Goal: Task Accomplishment & Management: Use online tool/utility

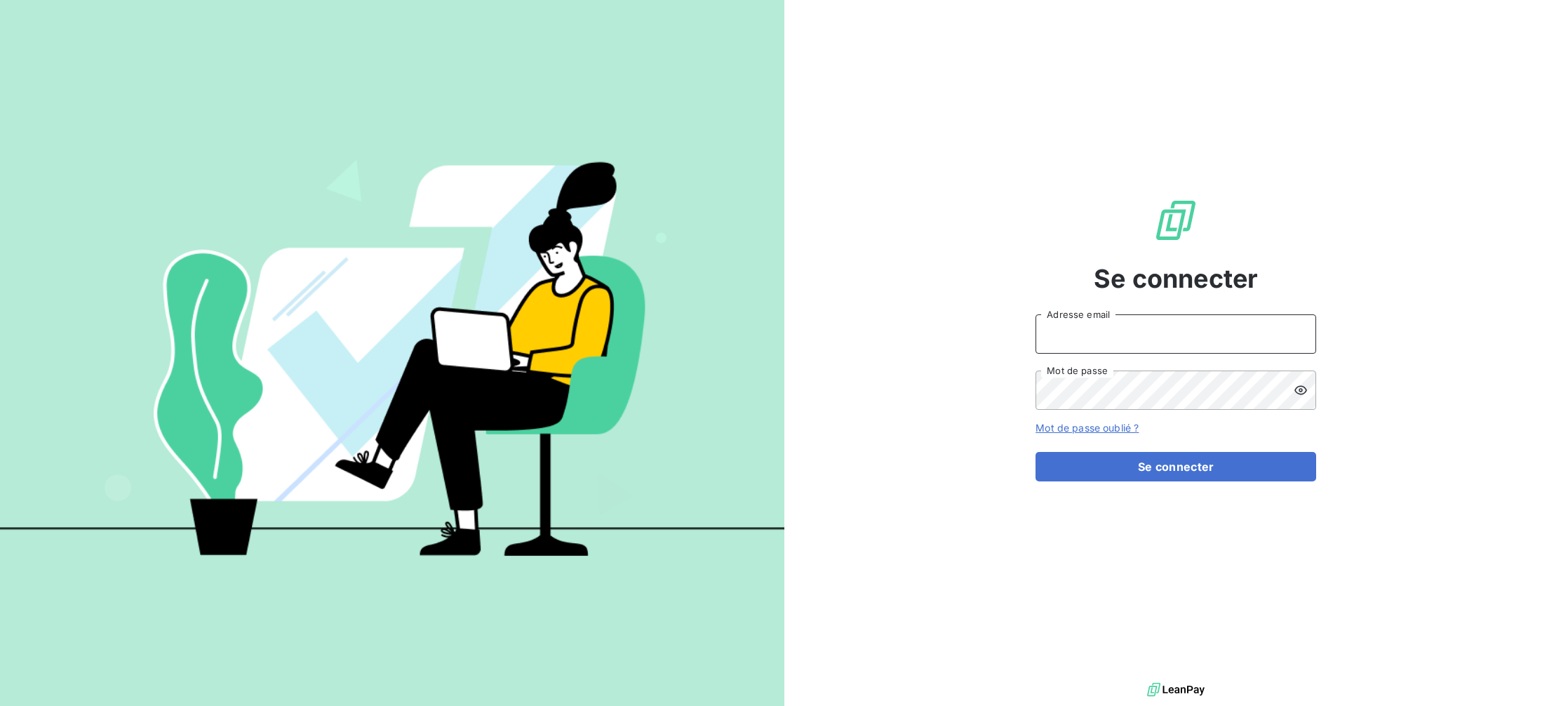
click at [1113, 348] on input "Adresse email" at bounding box center [1176, 334] width 281 height 39
type input "[EMAIL_ADDRESS][DOMAIN_NAME]"
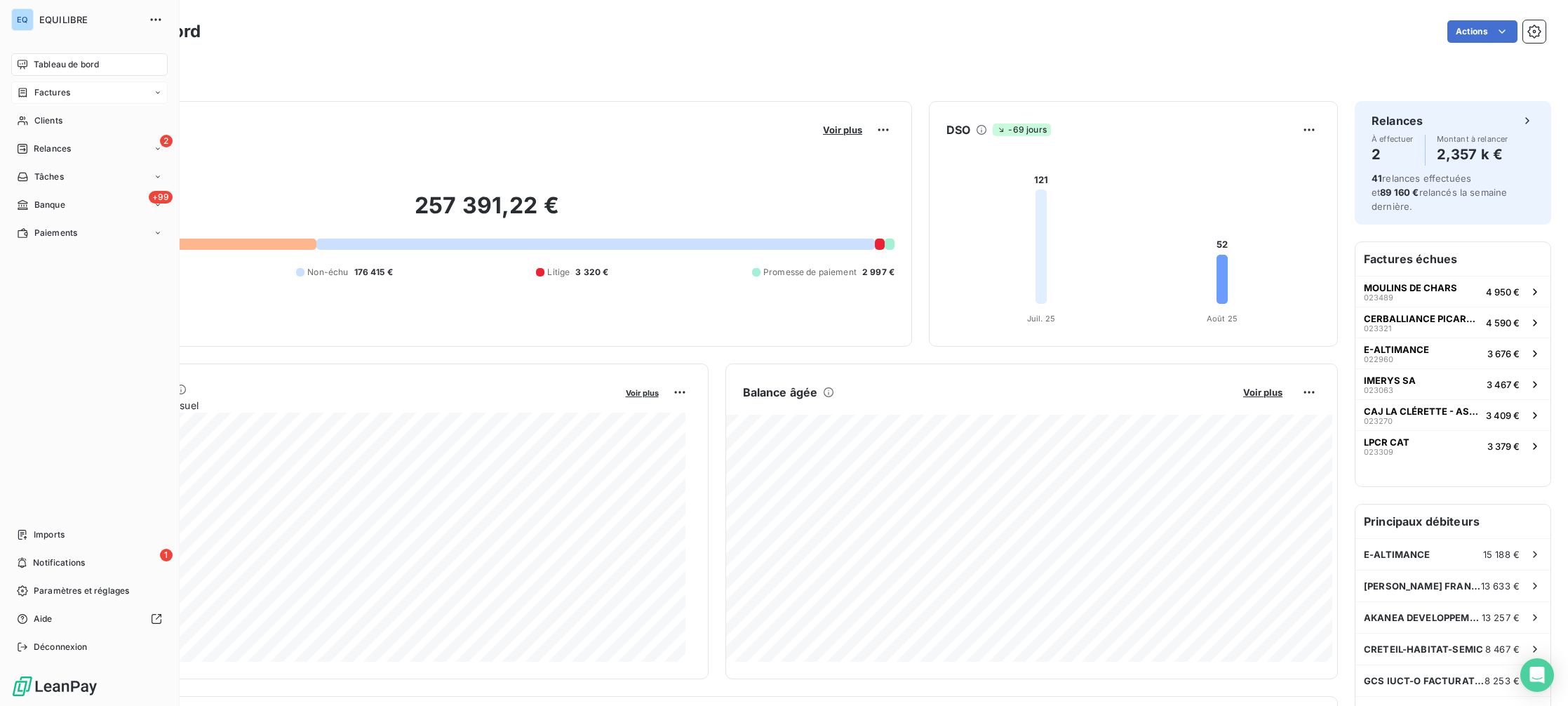
click at [54, 95] on span "Factures" at bounding box center [52, 92] width 36 height 13
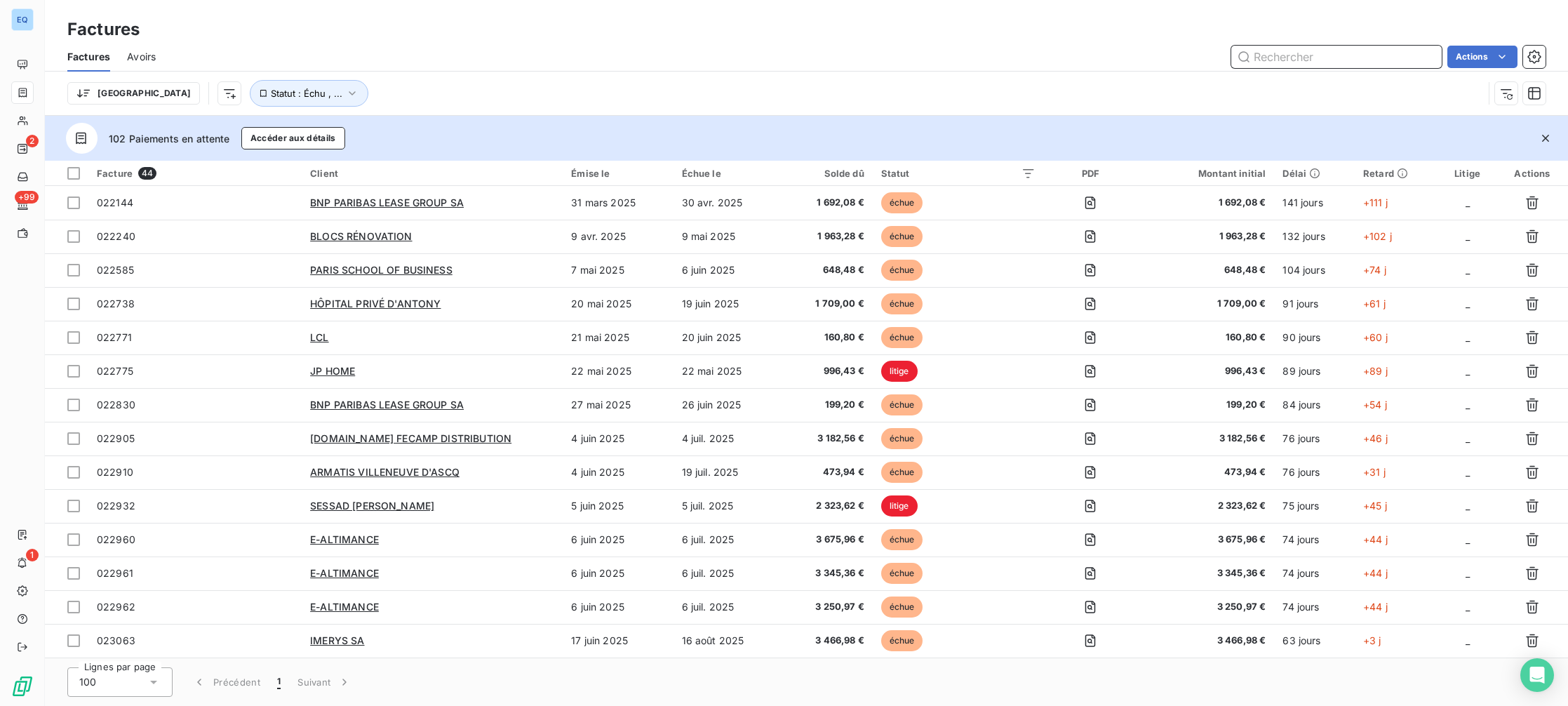
click at [1278, 63] on input "text" at bounding box center [1336, 56] width 210 height 23
click at [1545, 136] on icon "button" at bounding box center [1545, 139] width 14 height 14
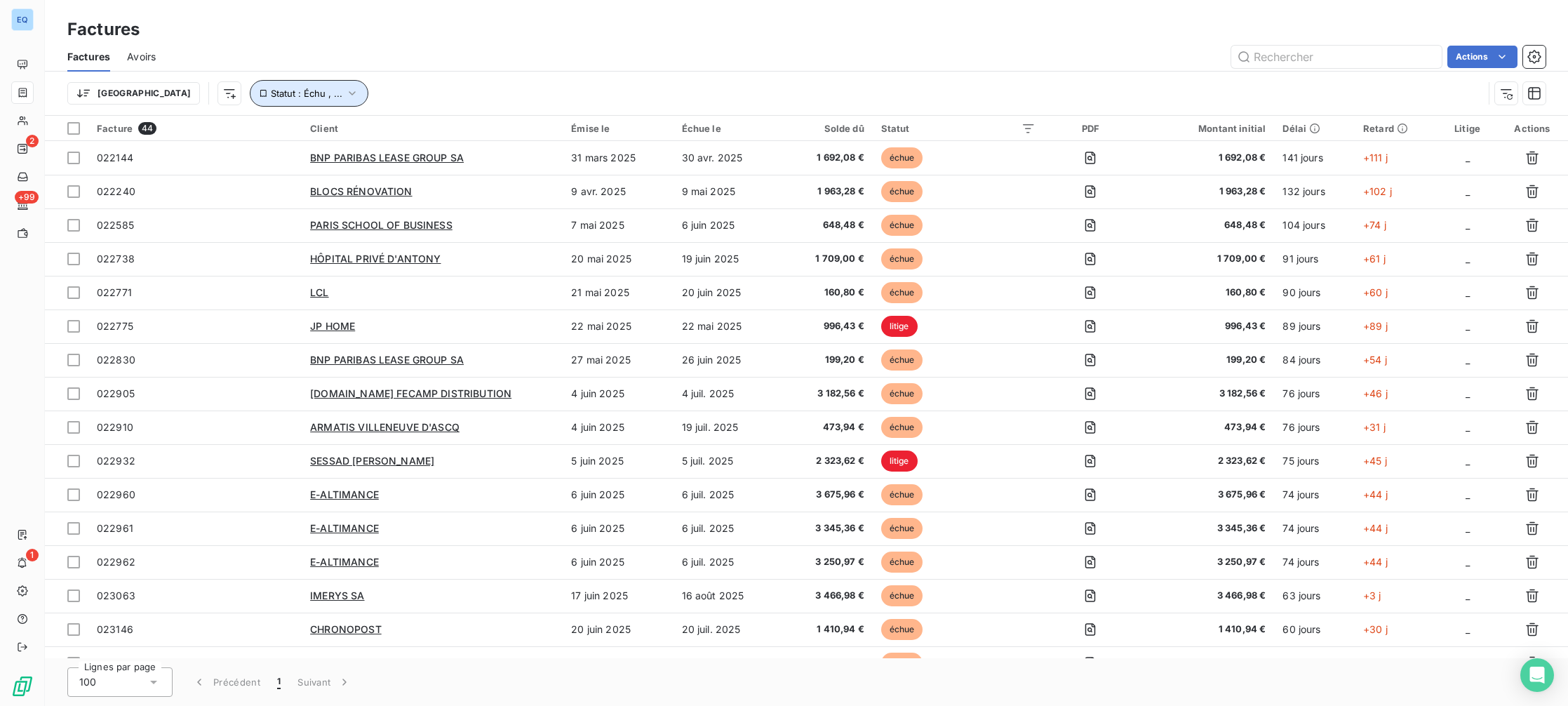
click at [271, 92] on span "Statut : Échu , ..." at bounding box center [306, 93] width 71 height 11
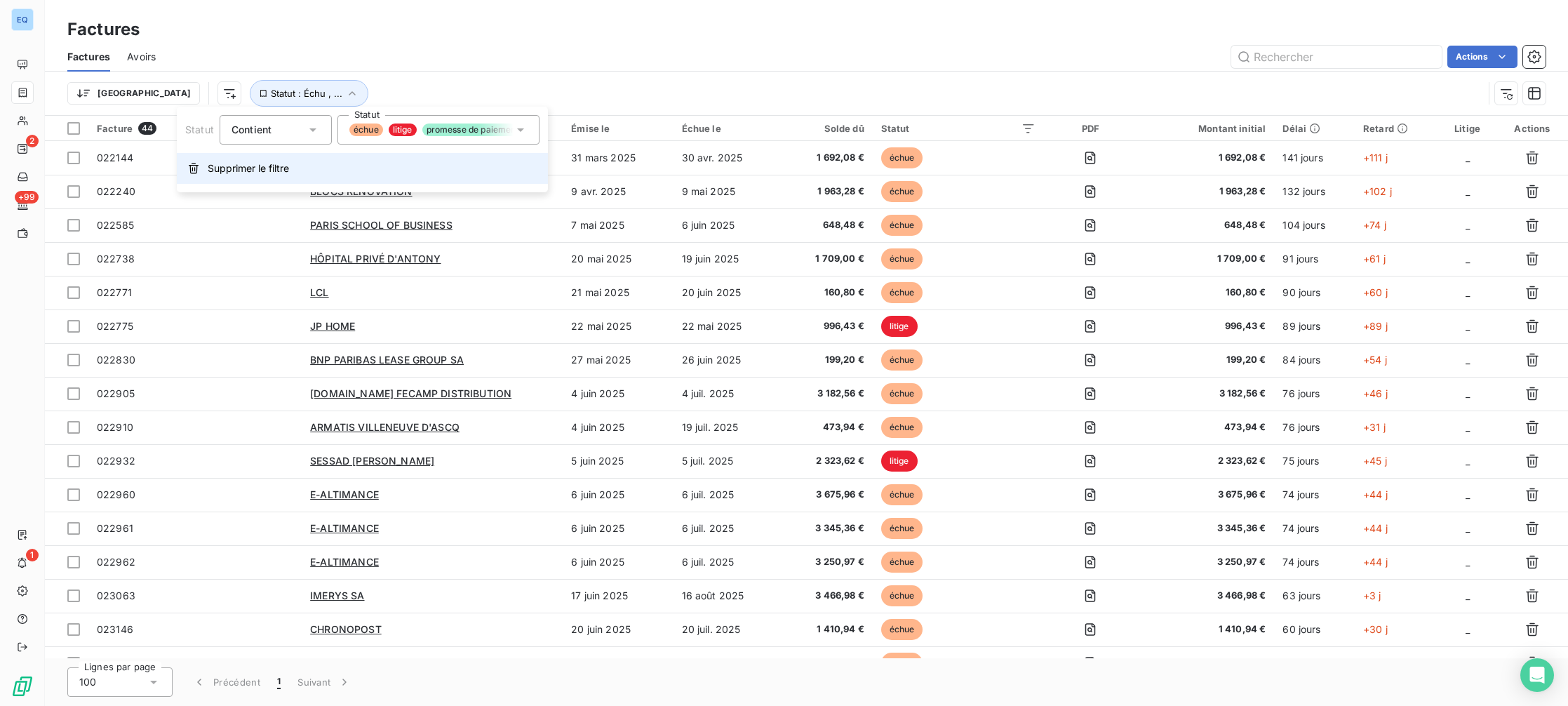
click at [241, 161] on span "Supprimer le filtre" at bounding box center [248, 168] width 81 height 14
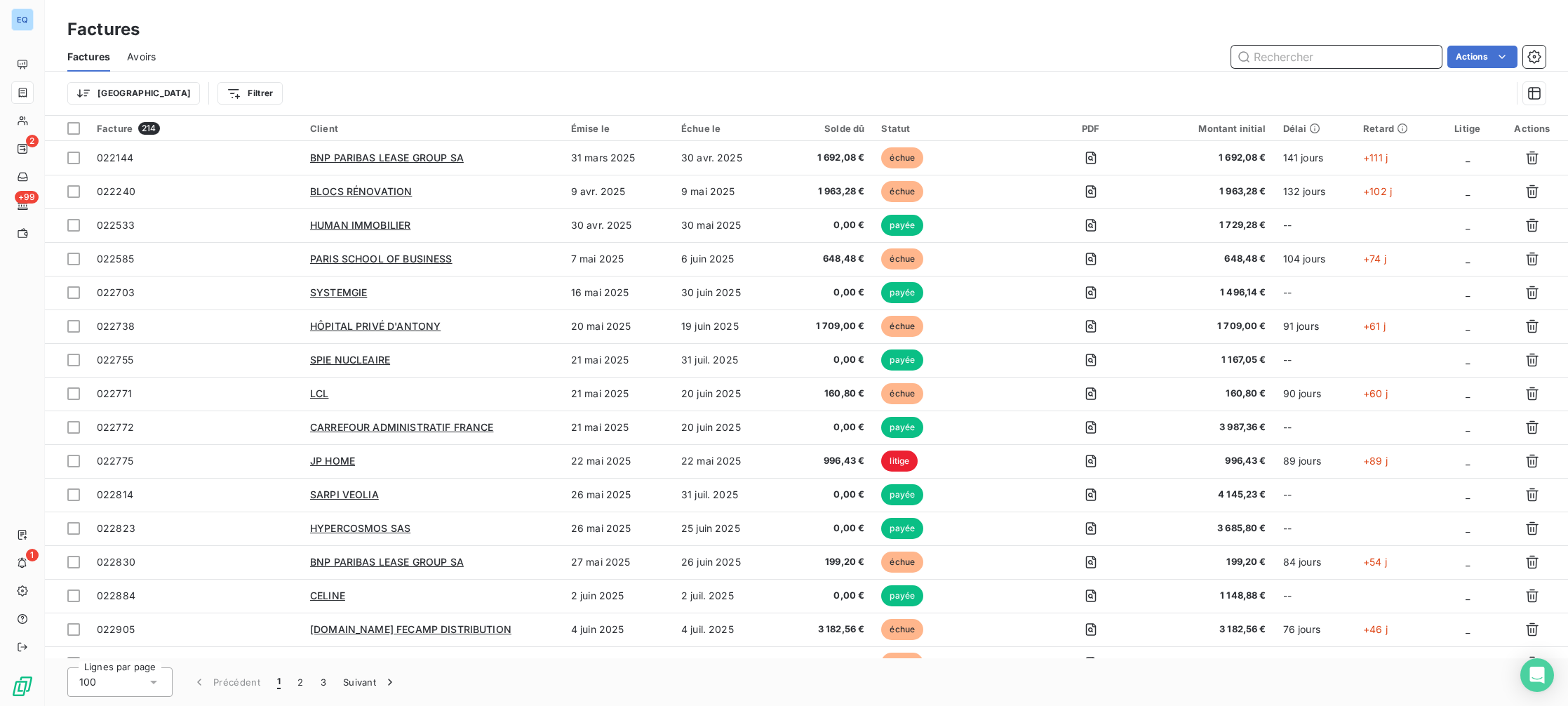
click at [1355, 54] on input "text" at bounding box center [1336, 56] width 210 height 23
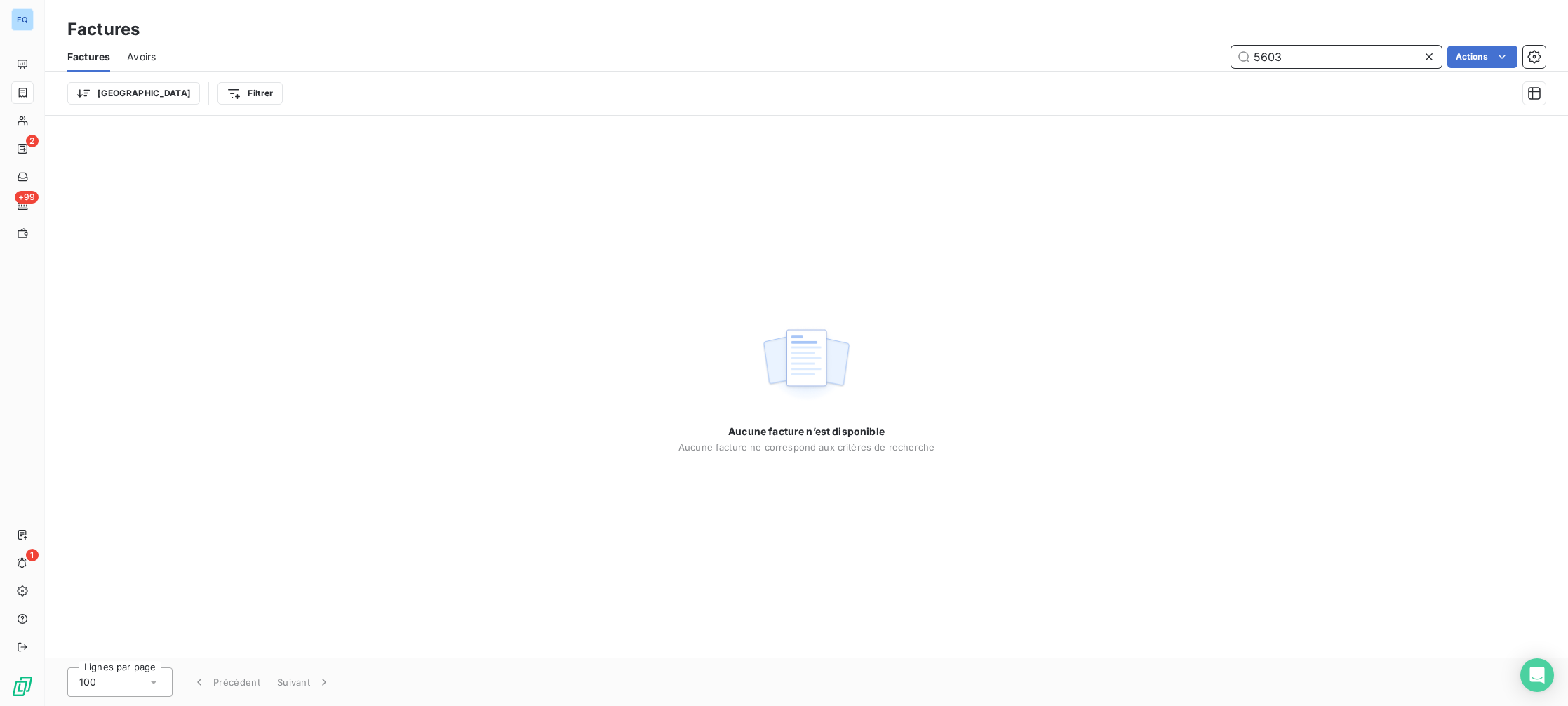
drag, startPoint x: 1307, startPoint y: 54, endPoint x: 1186, endPoint y: 23, distance: 124.9
click at [1186, 23] on div "Factures Factures Avoirs 5603 Actions Trier Filtrer" at bounding box center [806, 58] width 1523 height 116
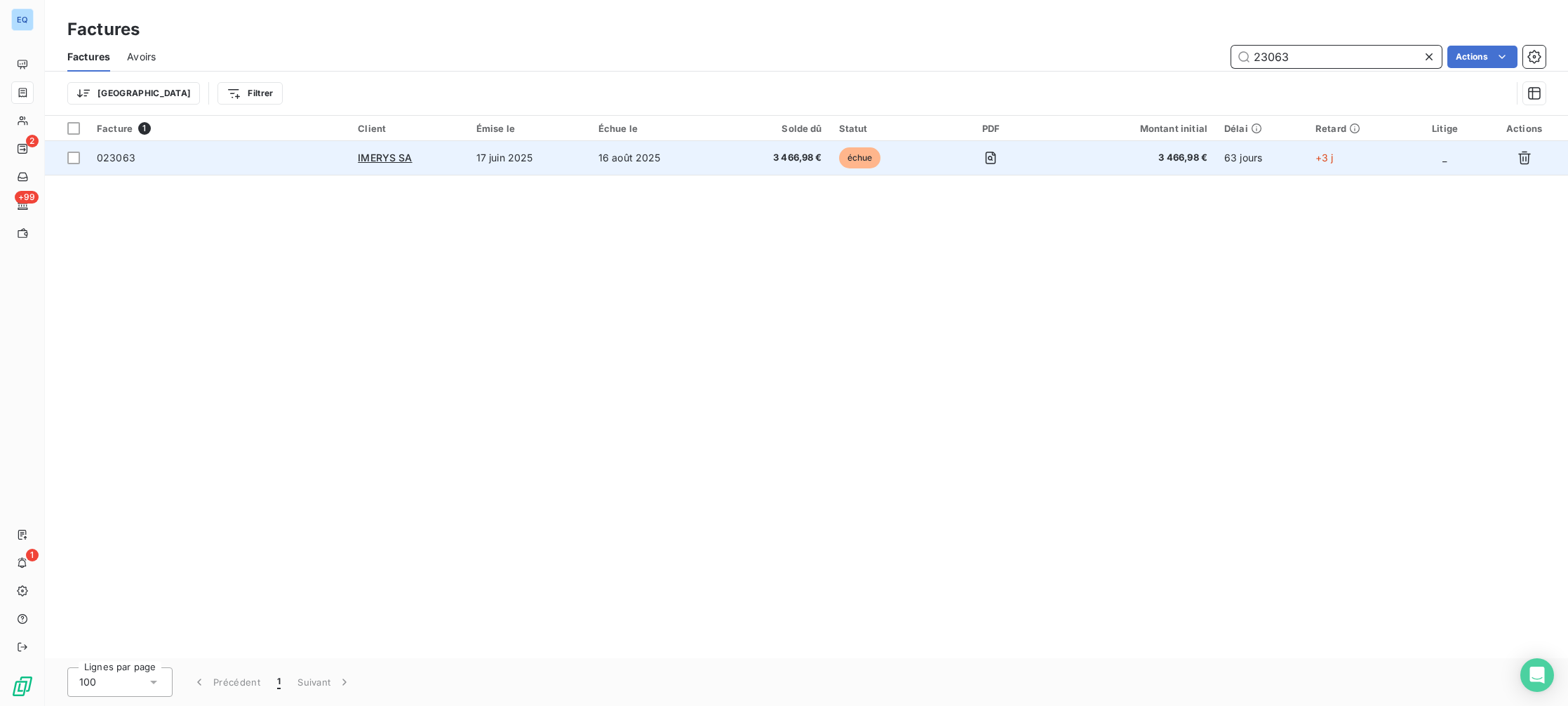
type input "23063"
click at [515, 160] on td "17 juin 2025" at bounding box center [529, 157] width 122 height 34
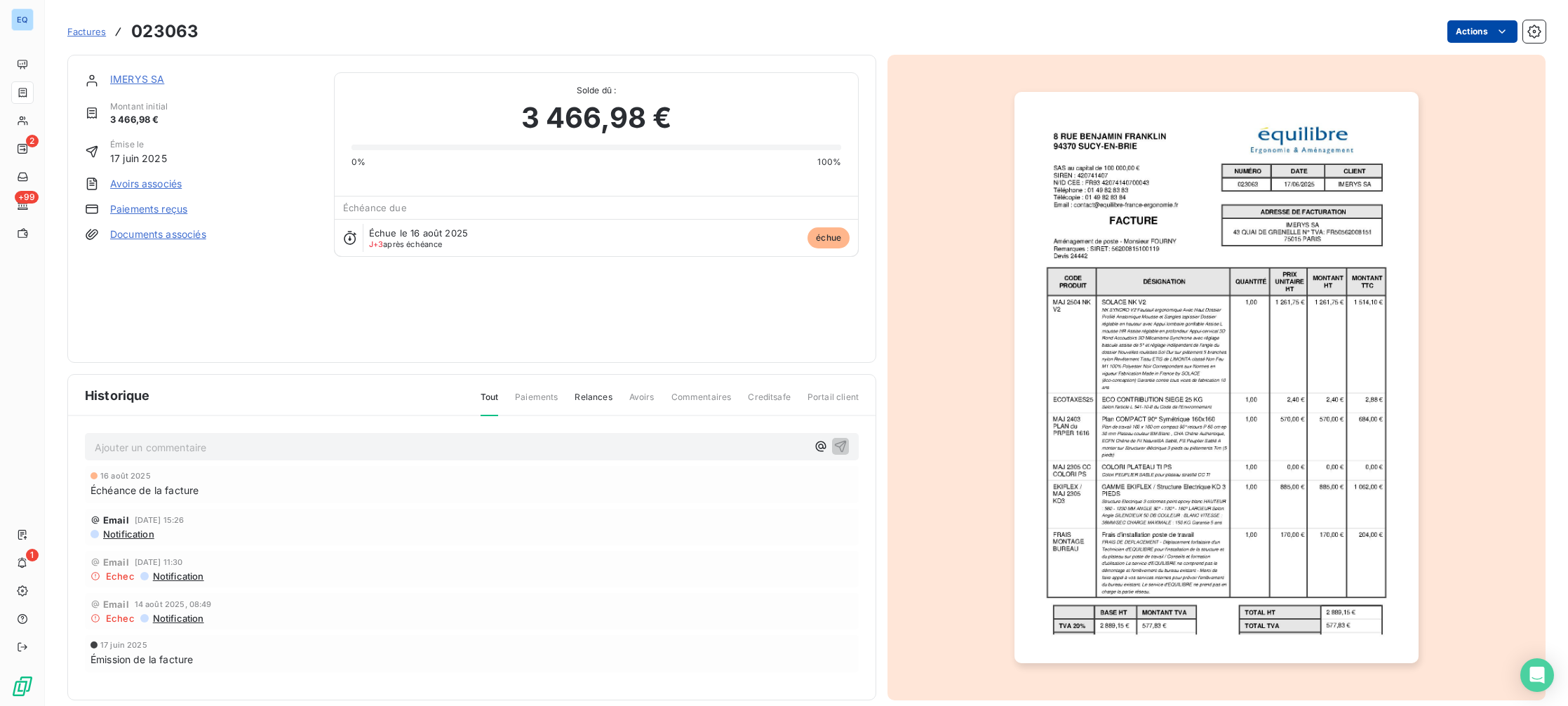
click at [1456, 27] on html "EQ 2 +99 1 Factures 023063 Actions IMERYS SA Montant initial 3 466,98 € Émise l…" at bounding box center [784, 353] width 1568 height 706
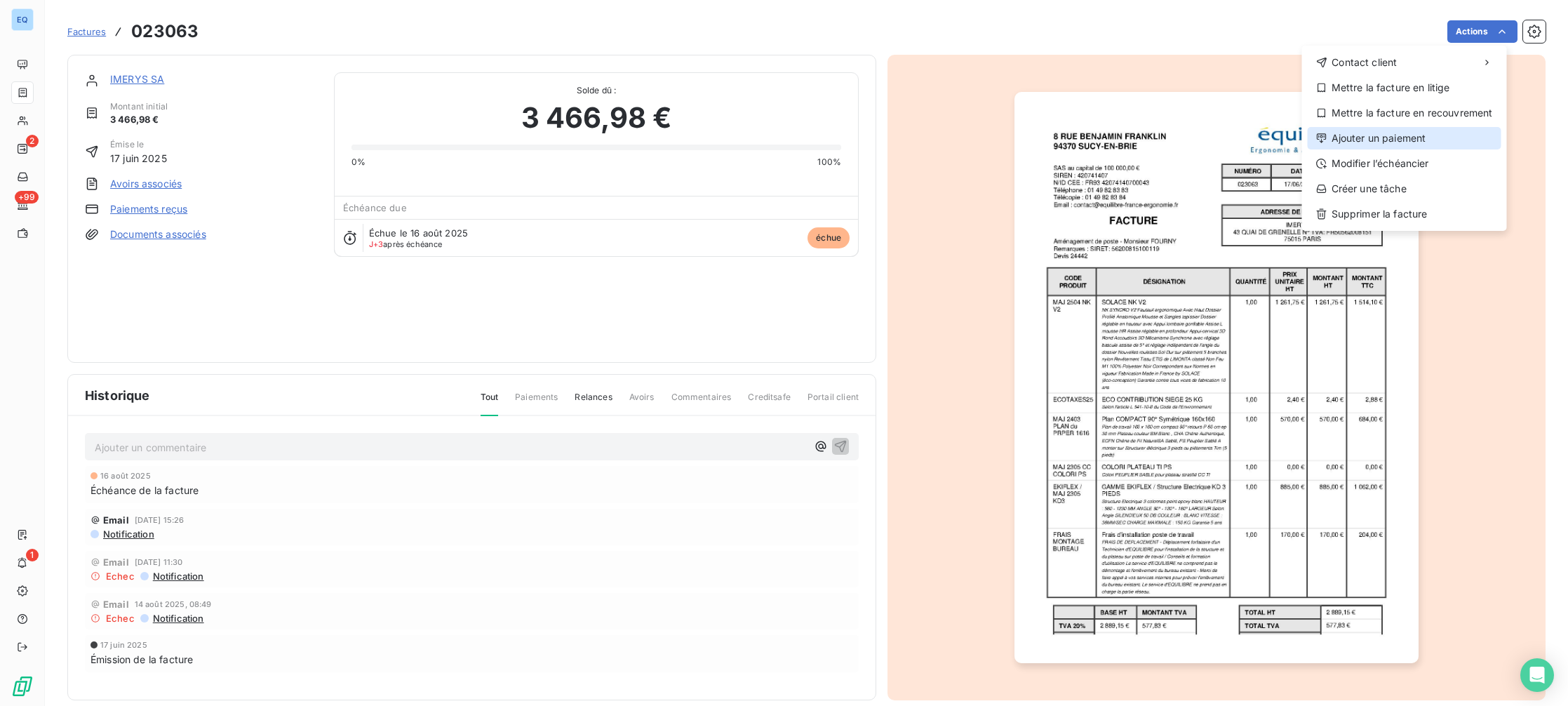
click at [1389, 130] on div "Ajouter un paiement" at bounding box center [1404, 138] width 193 height 23
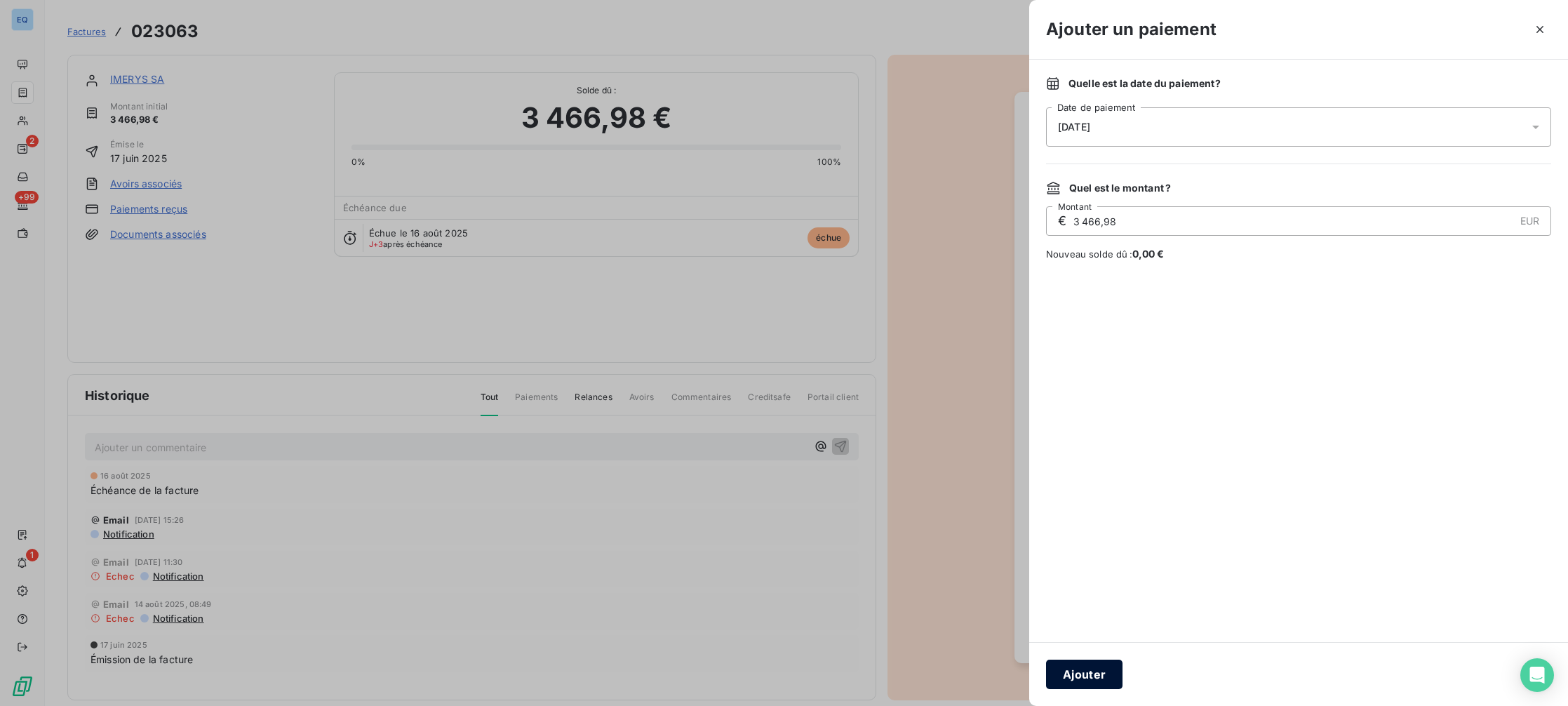
click at [1081, 669] on button "Ajouter" at bounding box center [1084, 675] width 77 height 30
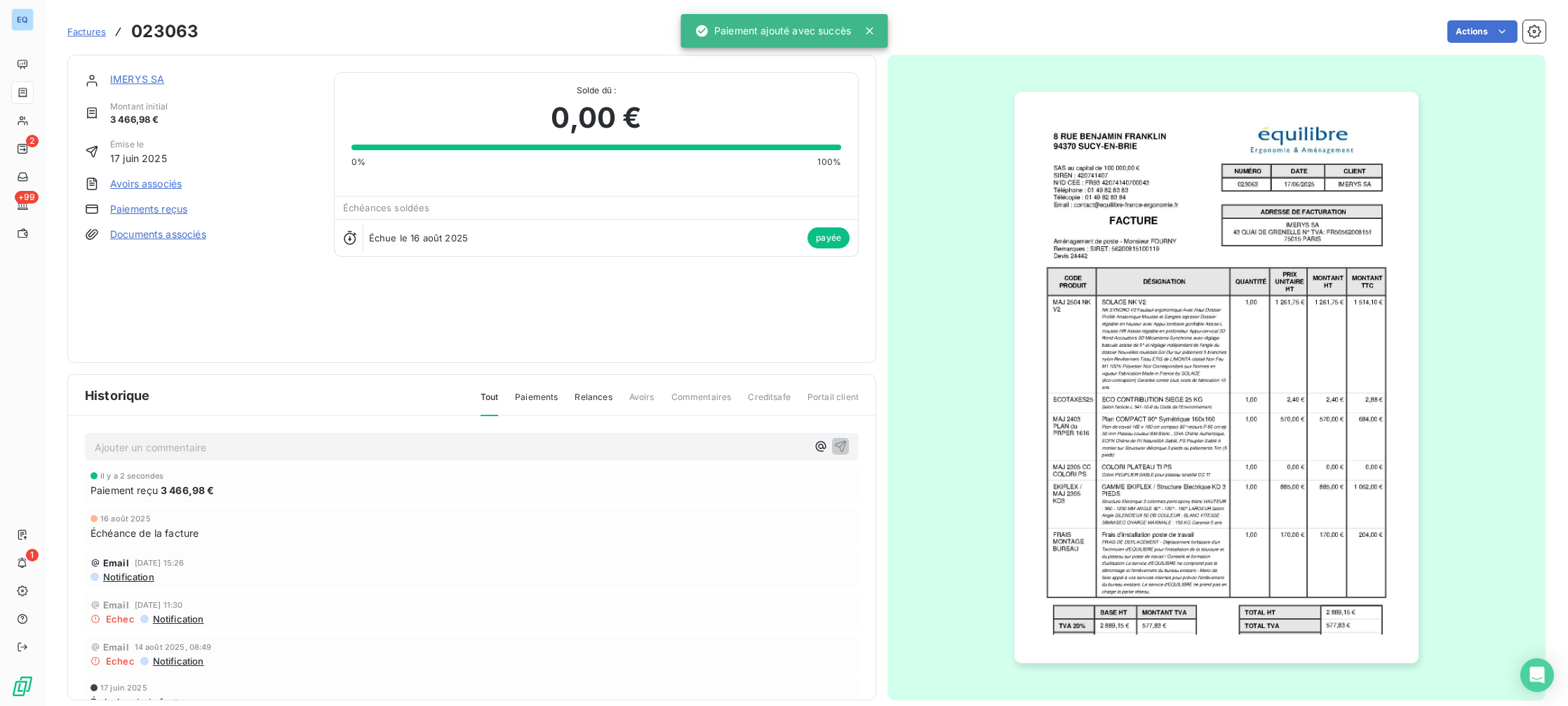
click at [78, 37] on span "Factures" at bounding box center [86, 31] width 38 height 11
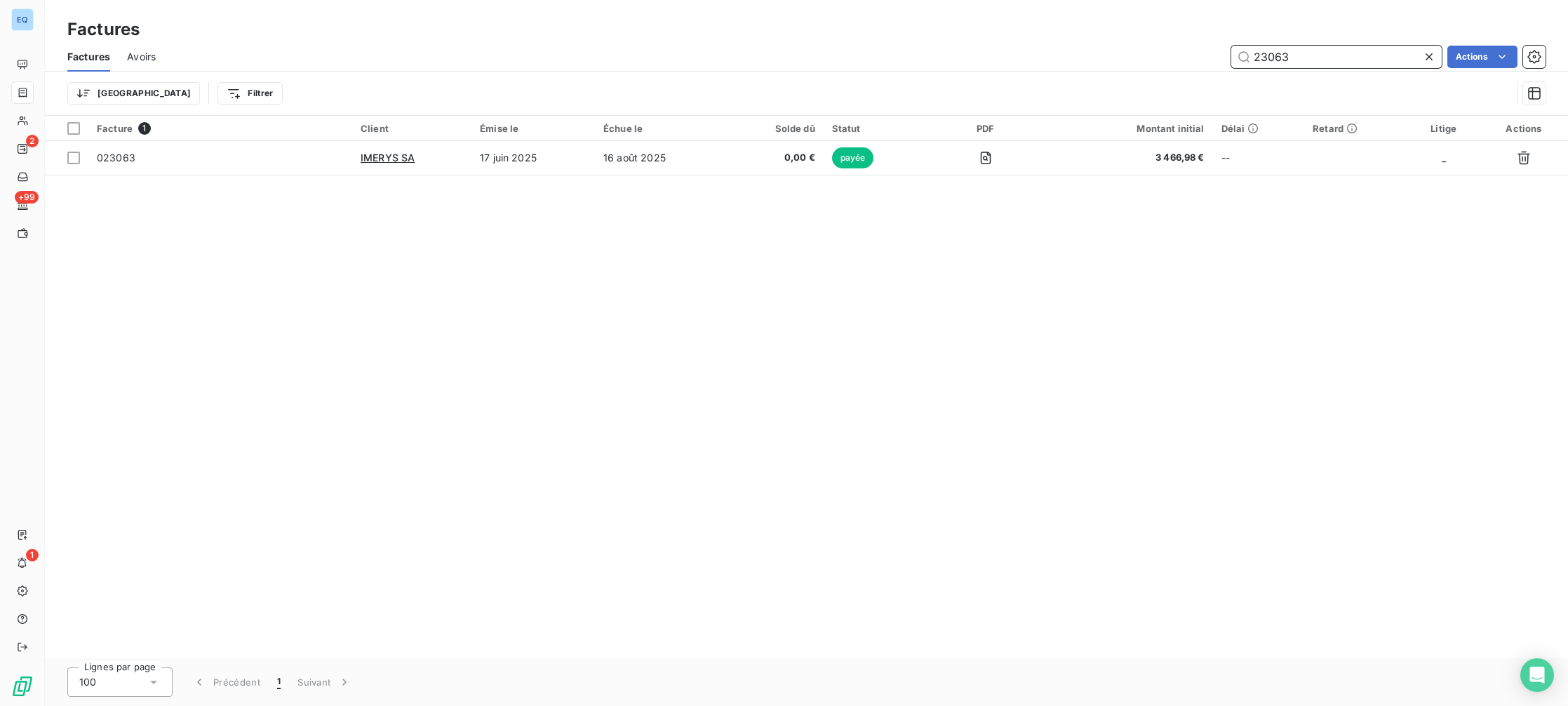
drag, startPoint x: 1289, startPoint y: 56, endPoint x: 1128, endPoint y: 18, distance: 165.4
click at [1128, 18] on div "Factures Factures Avoirs 23063 Actions Trier Filtrer" at bounding box center [806, 58] width 1523 height 116
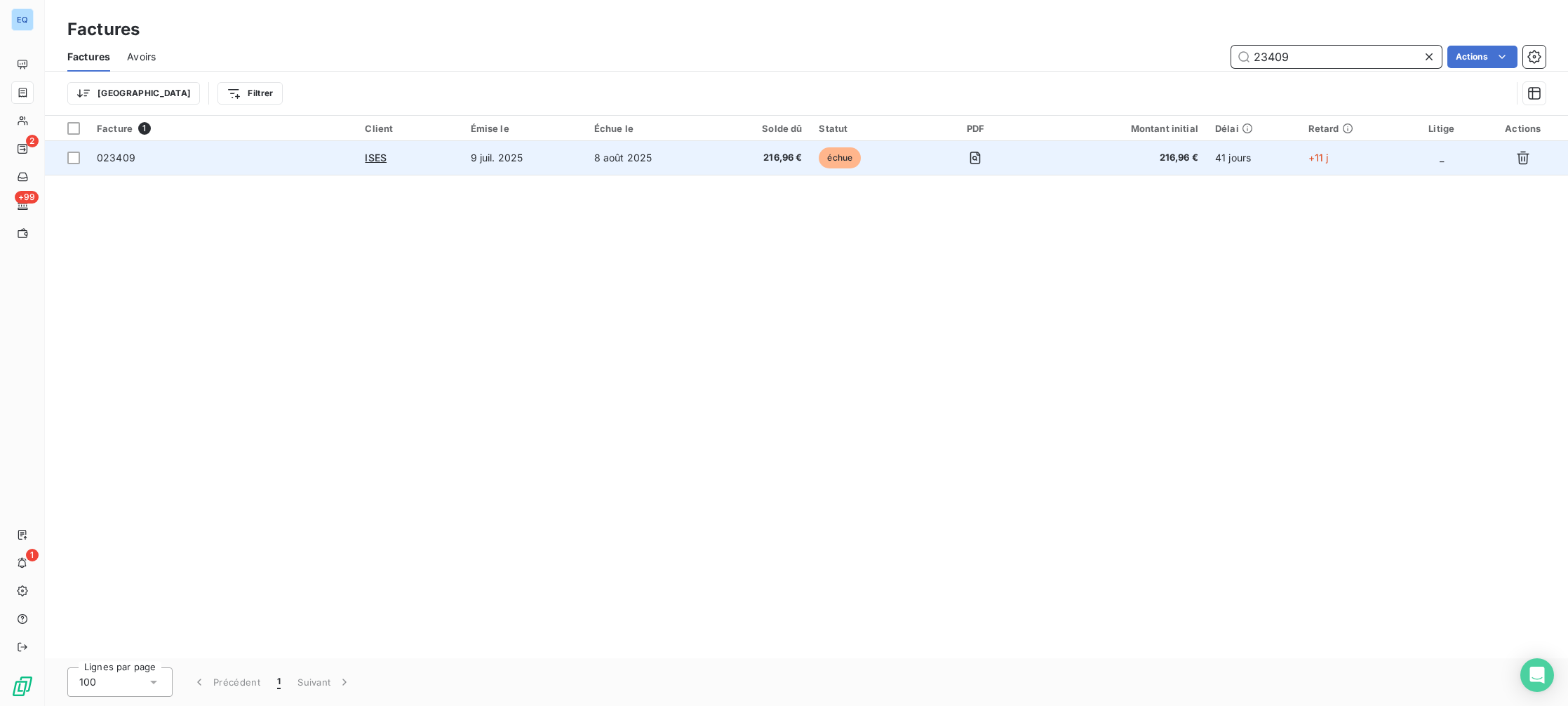
type input "23409"
click at [622, 165] on td "8 août 2025" at bounding box center [649, 157] width 128 height 34
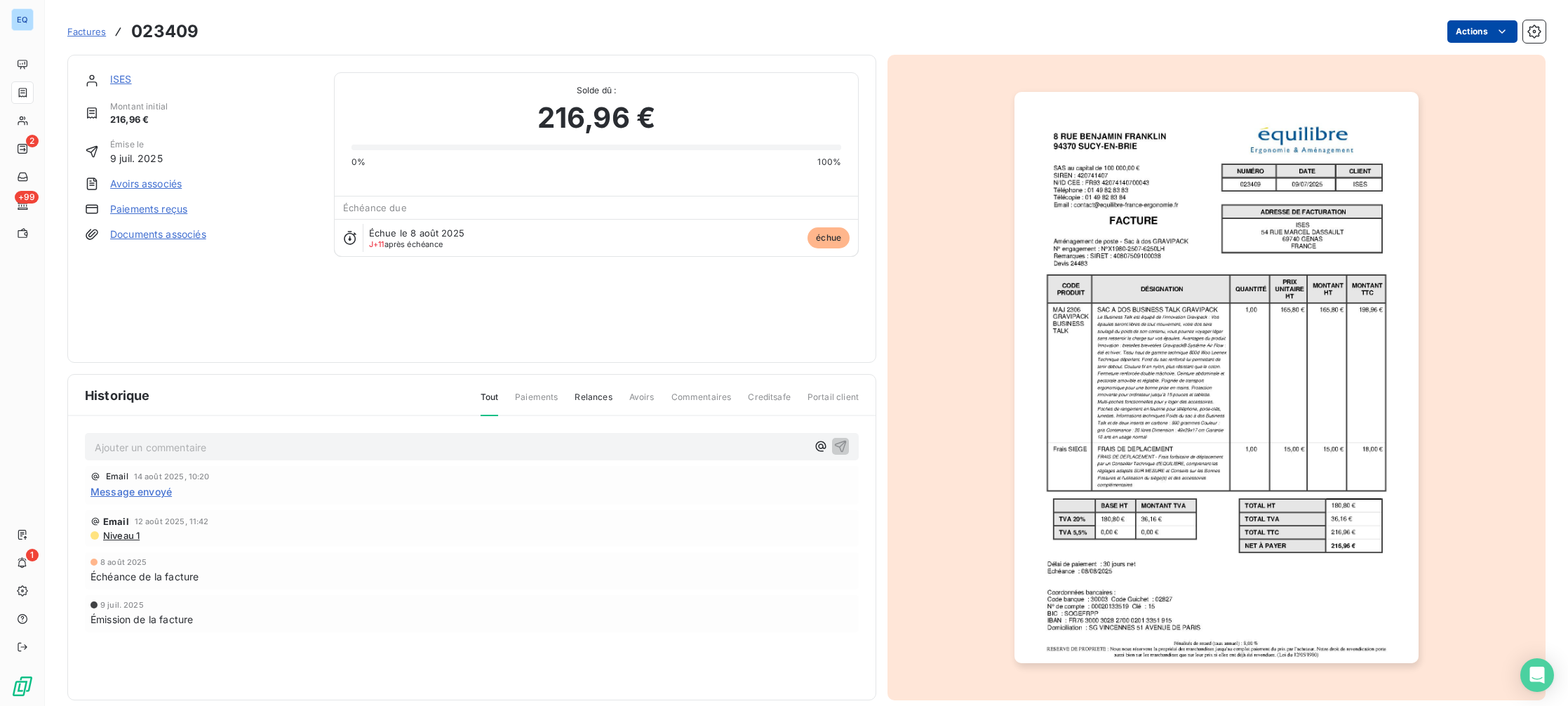
click at [1444, 31] on html "EQ 2 +99 1 Factures 023409 Actions ISES Montant initial 216,96 € Émise le 9 jui…" at bounding box center [784, 353] width 1568 height 706
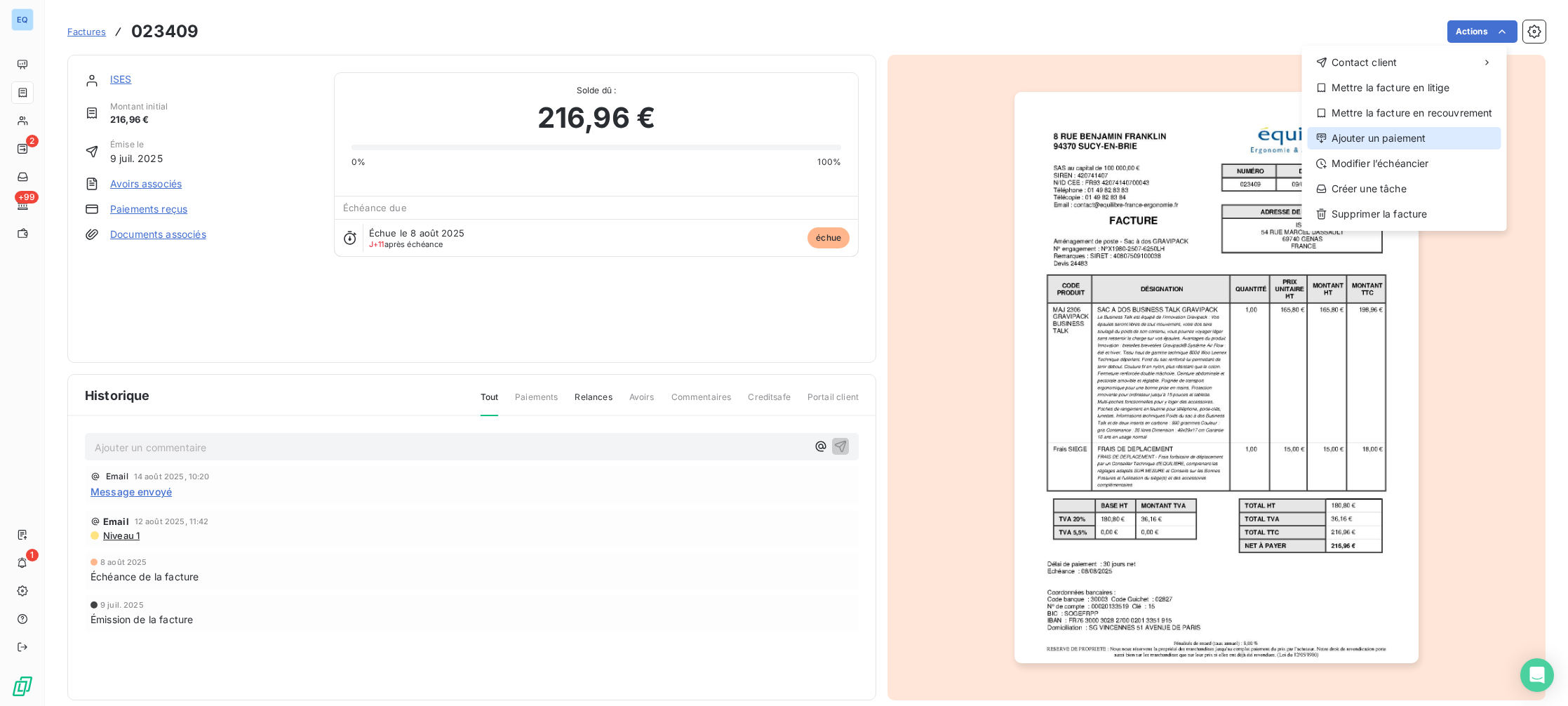
click at [1368, 146] on div "Ajouter un paiement" at bounding box center [1404, 138] width 193 height 23
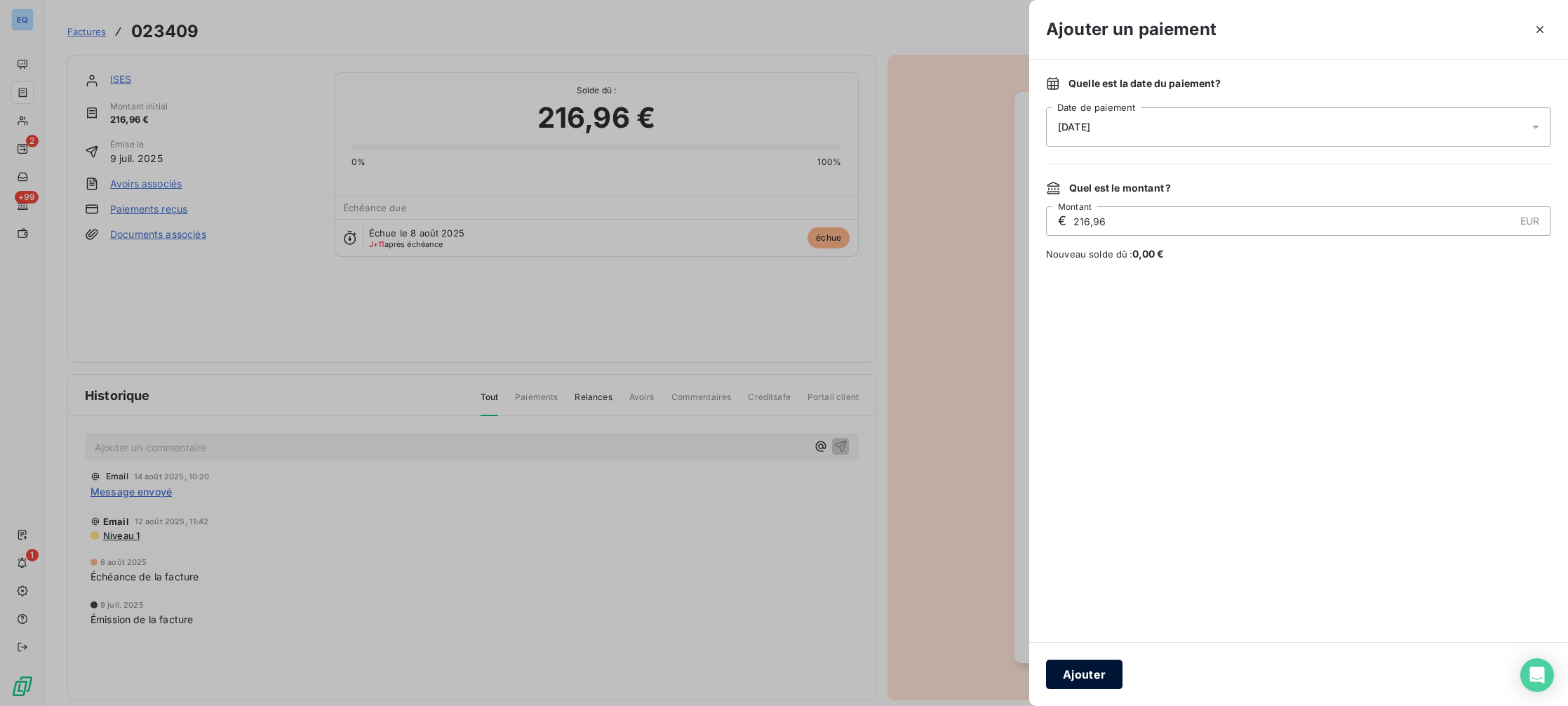
click at [1071, 672] on button "Ajouter" at bounding box center [1084, 675] width 77 height 30
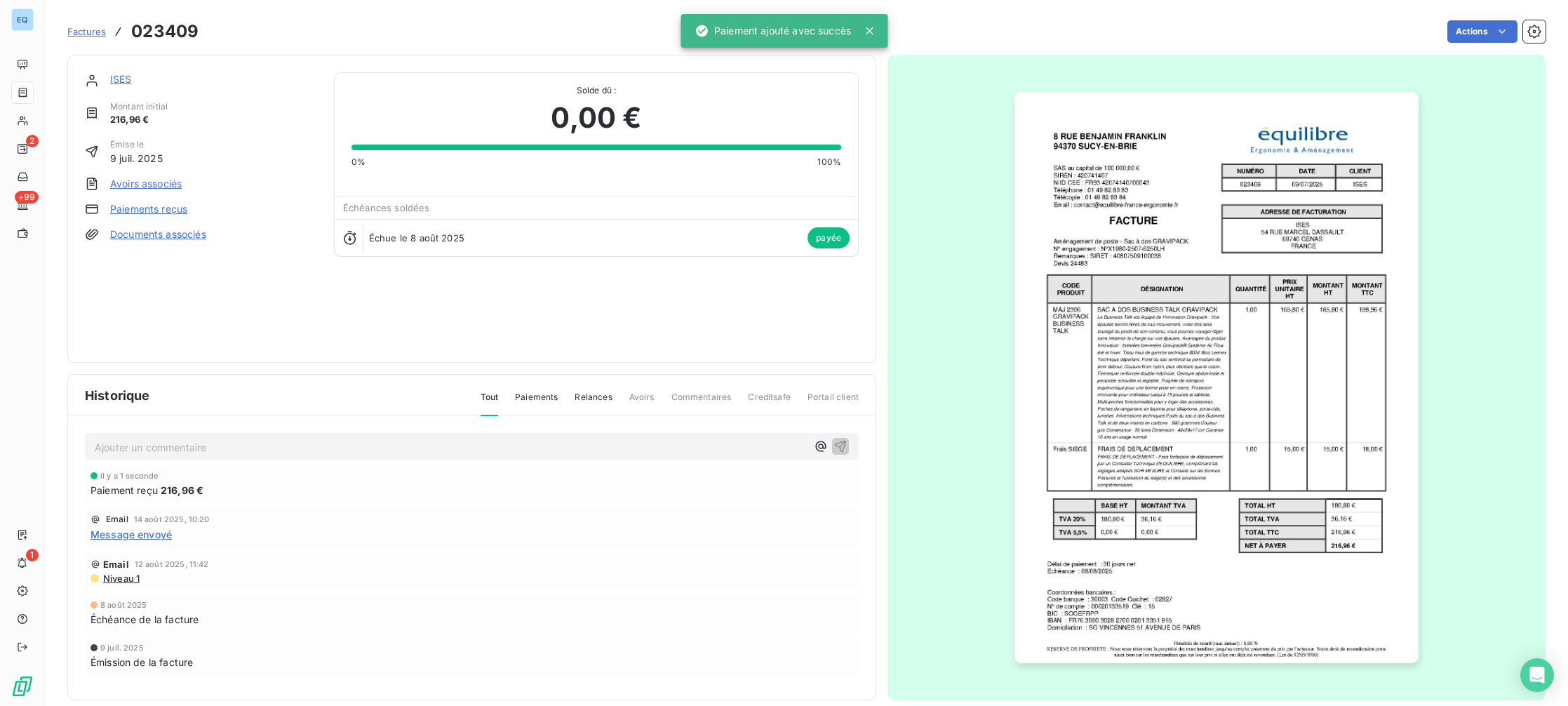
click at [79, 34] on span "Factures" at bounding box center [86, 31] width 38 height 11
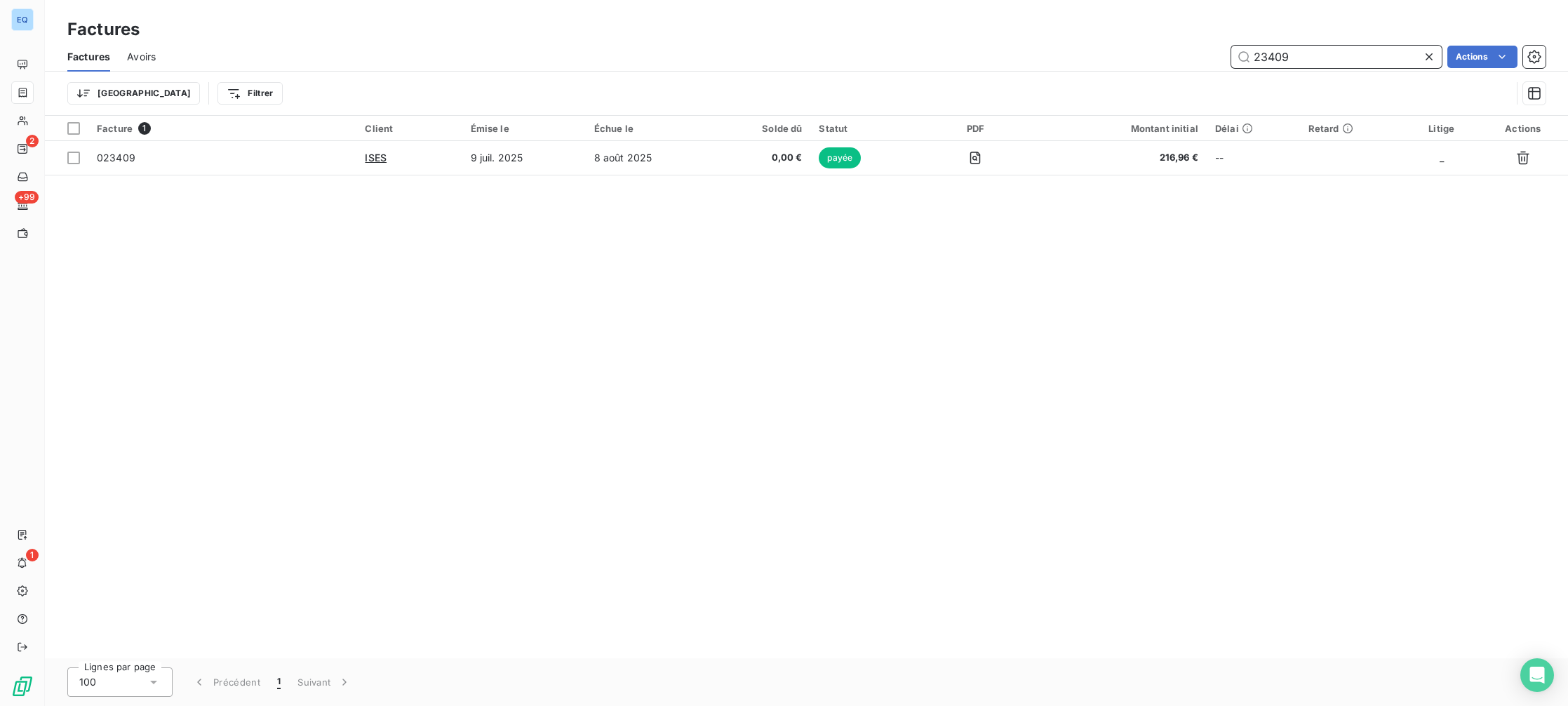
drag, startPoint x: 1308, startPoint y: 49, endPoint x: 1327, endPoint y: 64, distance: 24.2
click at [1326, 64] on input "23409" at bounding box center [1336, 56] width 210 height 23
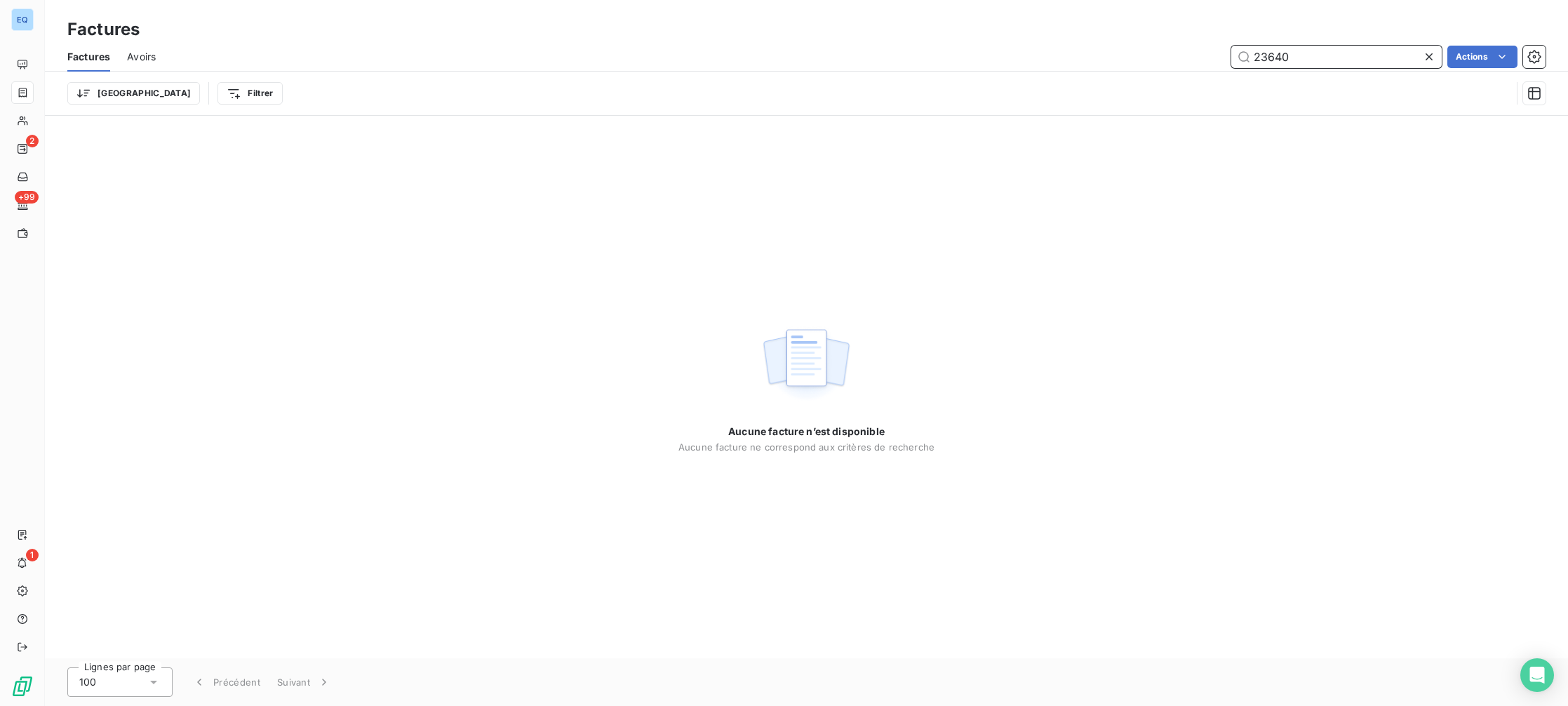
drag, startPoint x: 1293, startPoint y: 57, endPoint x: 1206, endPoint y: 36, distance: 89.5
click at [1206, 36] on div "Factures Factures Avoirs 23640 Actions Trier Filtrer" at bounding box center [806, 58] width 1523 height 116
drag, startPoint x: 1293, startPoint y: 56, endPoint x: 1216, endPoint y: 17, distance: 86.3
click at [1217, 27] on div "Factures Factures Avoirs 23833 Actions Trier Filtrer" at bounding box center [806, 58] width 1523 height 116
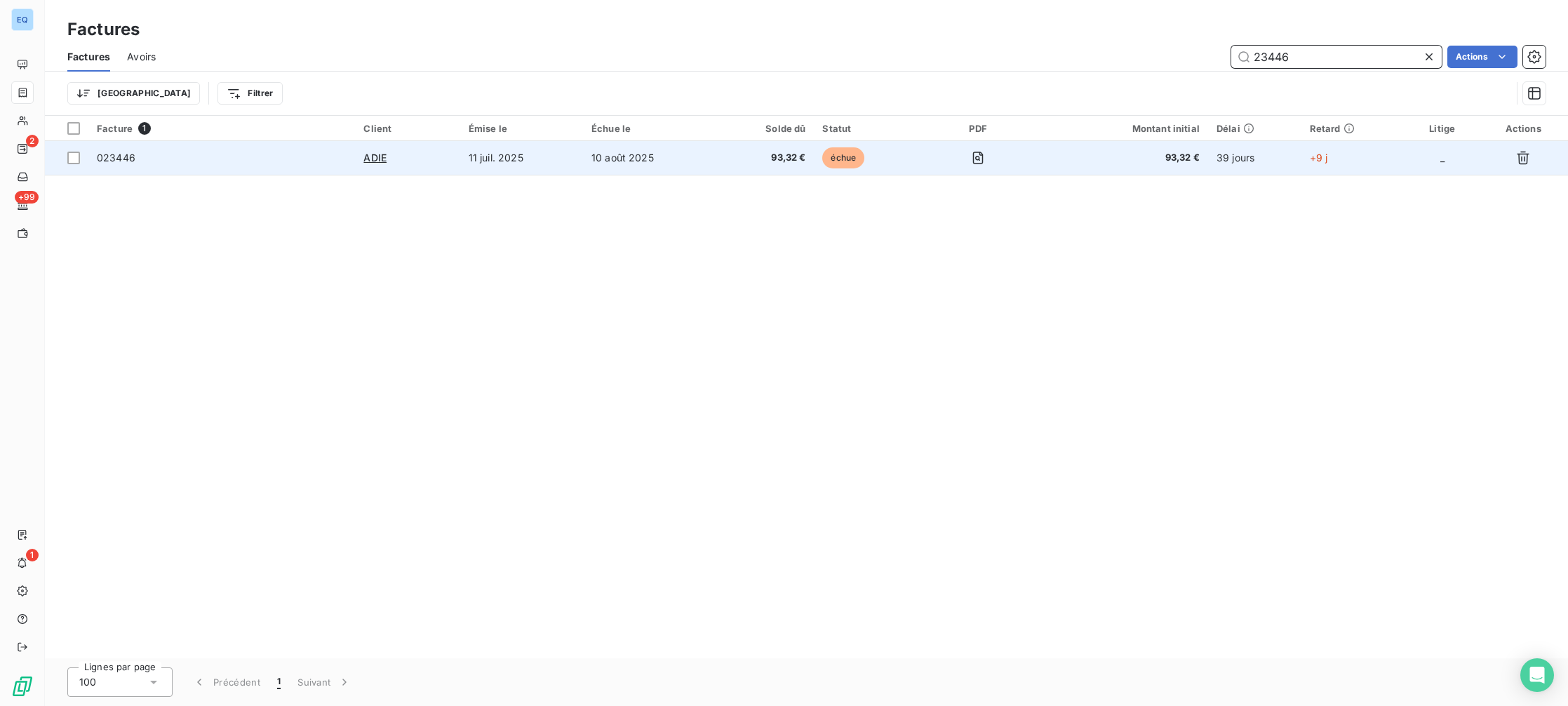
type input "23446"
click at [723, 164] on td "93,32 €" at bounding box center [766, 157] width 97 height 34
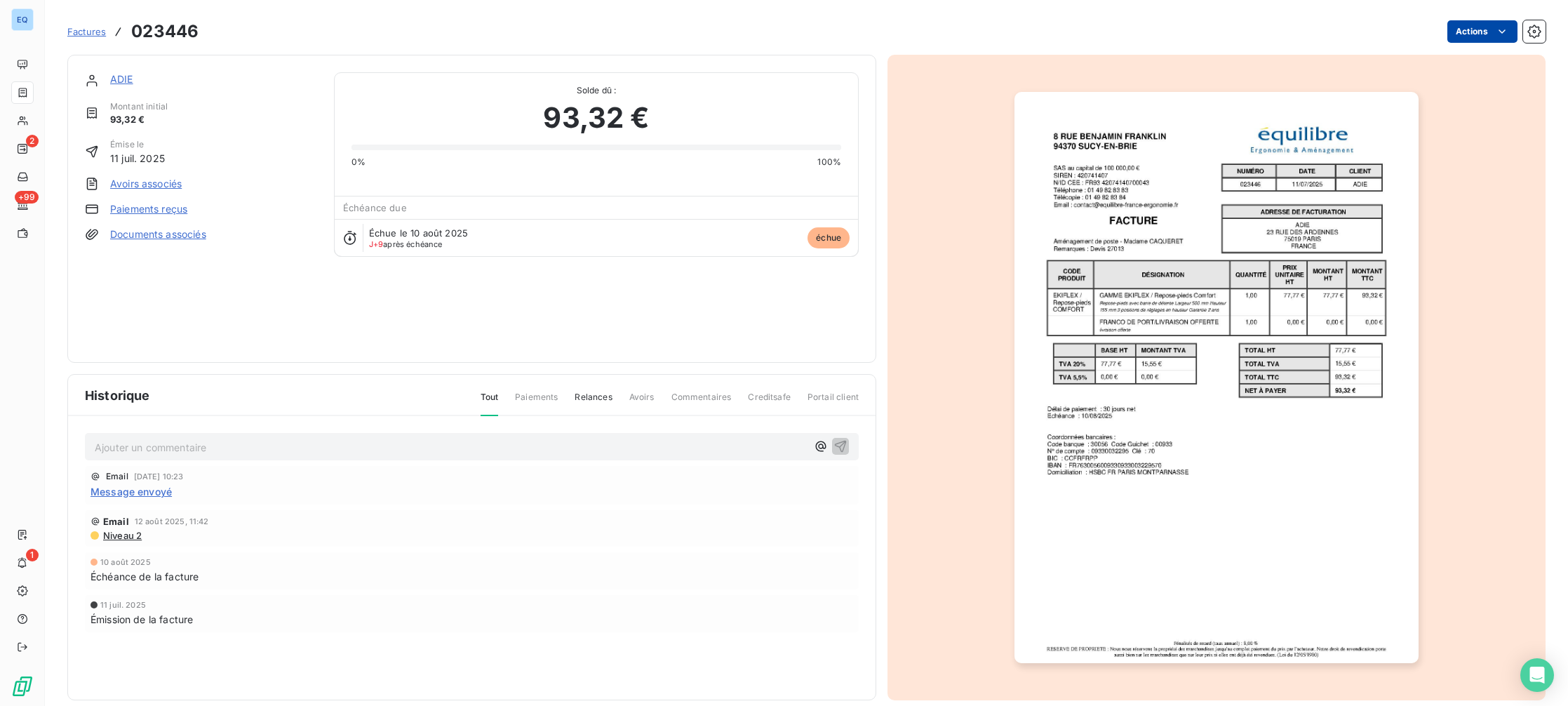
click at [1468, 38] on html "EQ 2 +99 1 Factures 023446 Actions ADIE Montant initial 93,32 € Émise le 11 jui…" at bounding box center [784, 353] width 1568 height 706
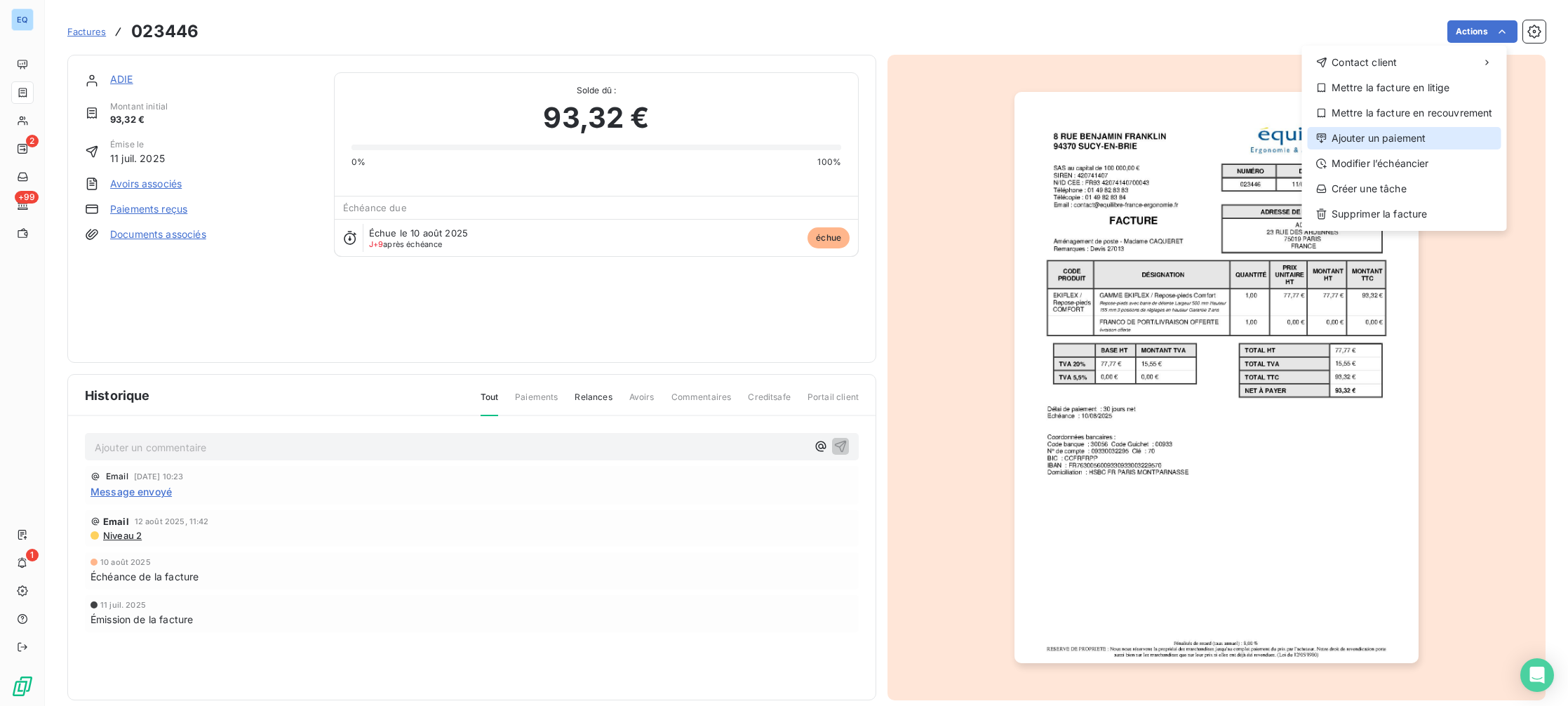
click at [1384, 138] on div "Ajouter un paiement" at bounding box center [1404, 138] width 193 height 23
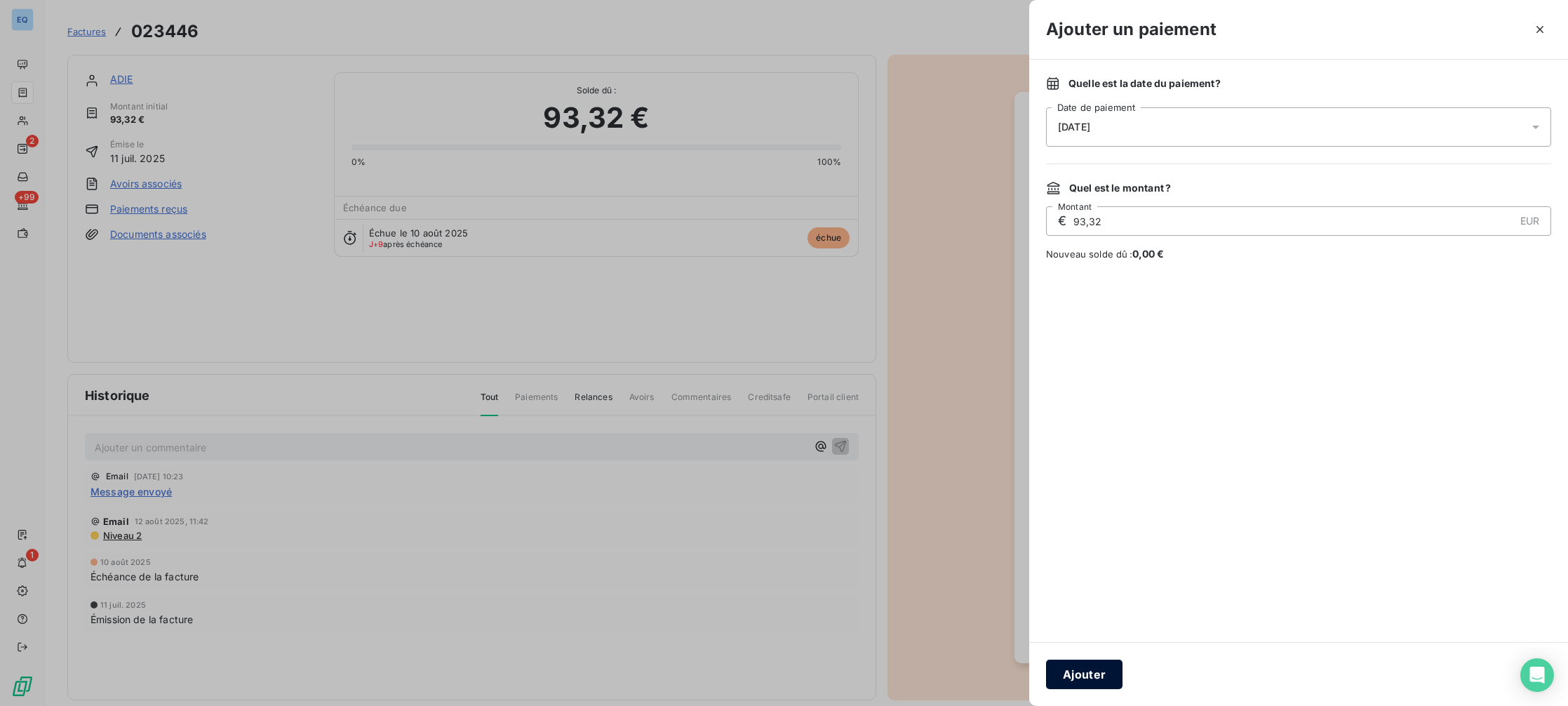
click at [1071, 677] on button "Ajouter" at bounding box center [1084, 675] width 77 height 30
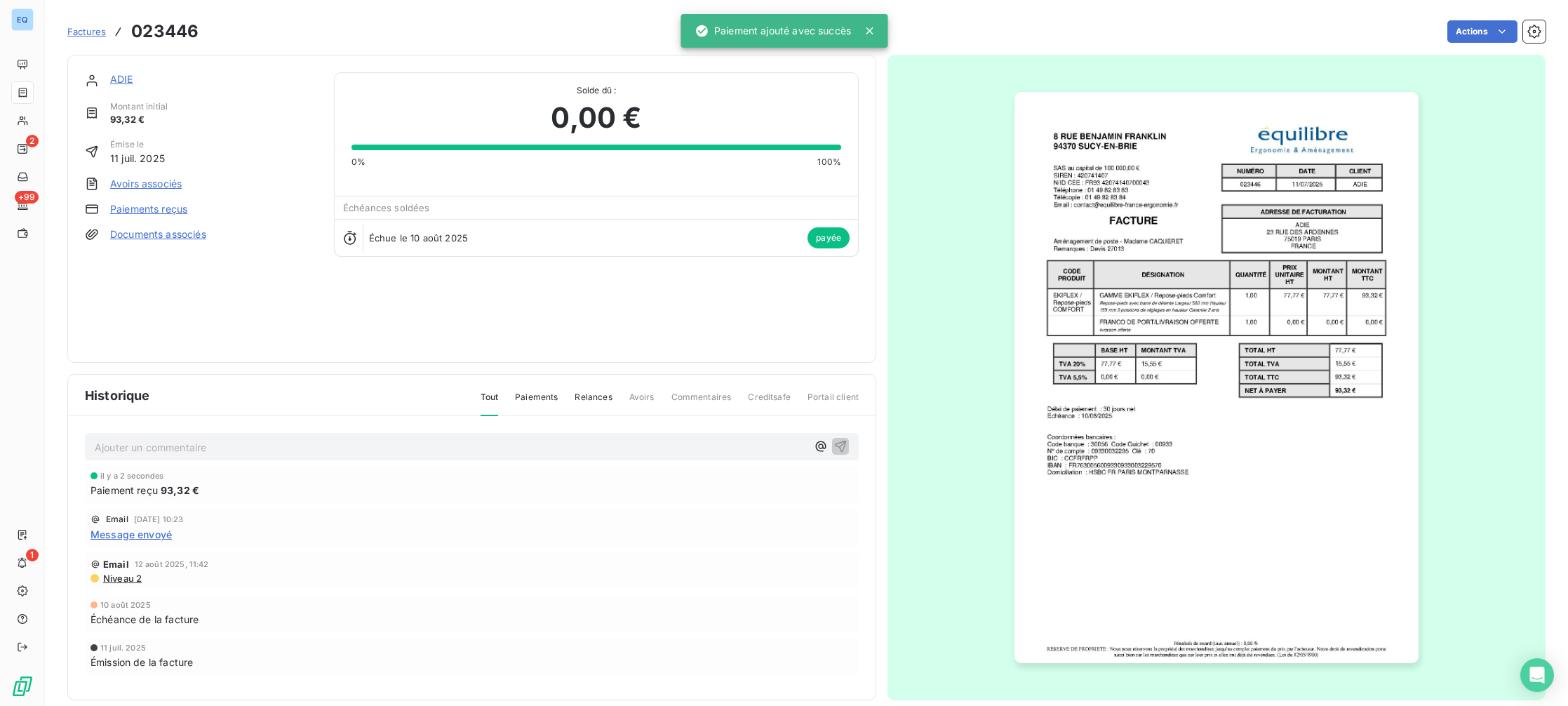
click at [99, 36] on span "Factures" at bounding box center [86, 31] width 38 height 11
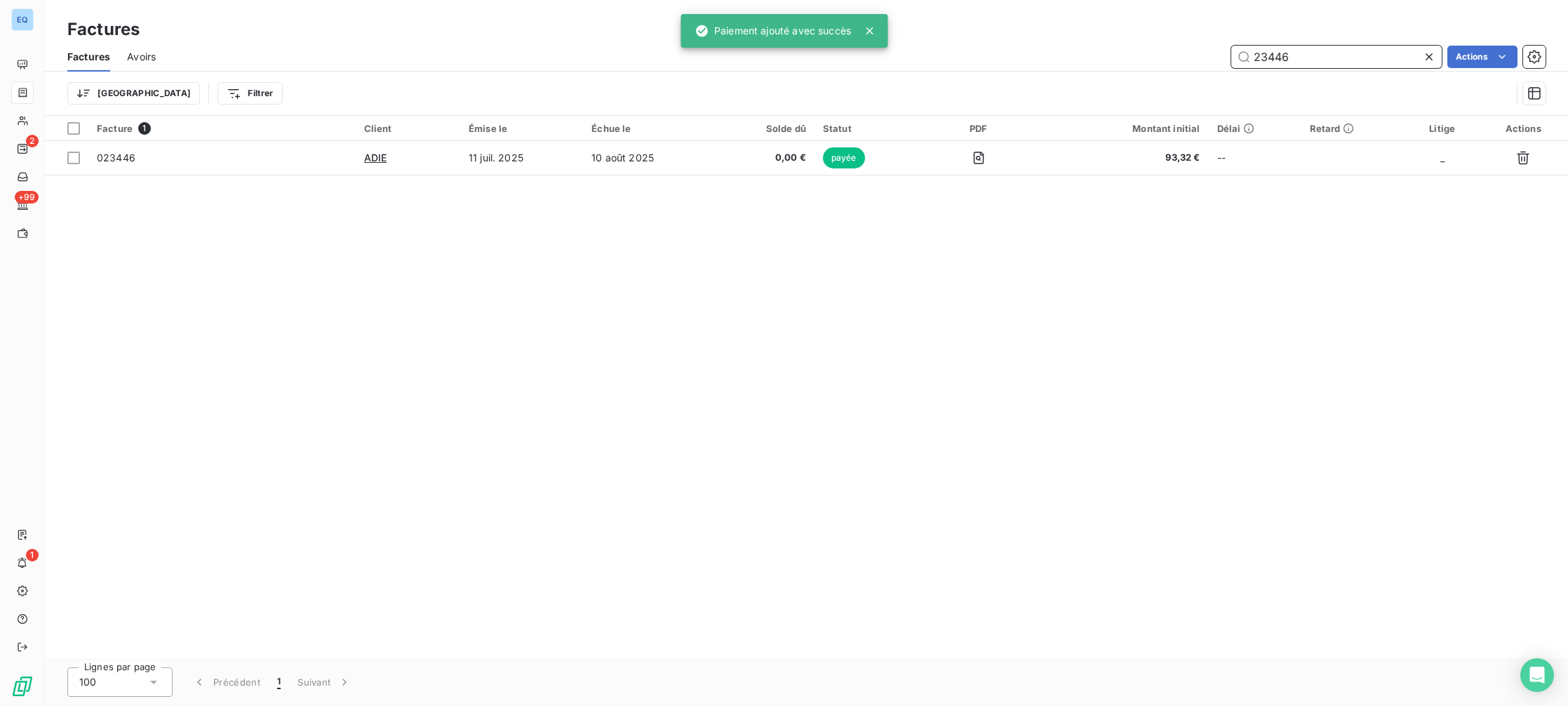
drag, startPoint x: 1324, startPoint y: 63, endPoint x: 1153, endPoint y: 32, distance: 173.8
click at [1153, 32] on div "Factures Factures Avoirs 23446 Actions Trier Filtrer" at bounding box center [806, 58] width 1523 height 116
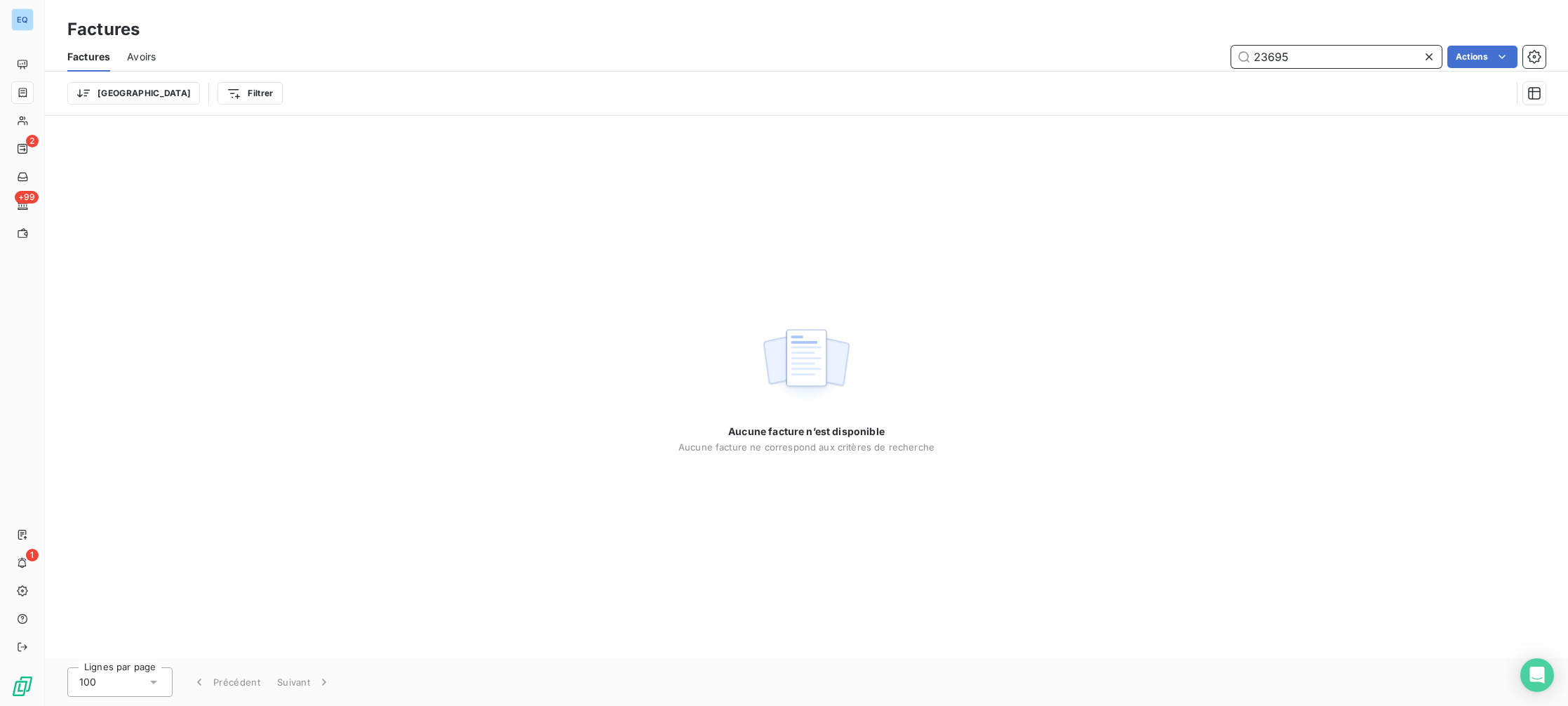
drag, startPoint x: 1293, startPoint y: 58, endPoint x: 1204, endPoint y: 41, distance: 90.6
click at [1206, 42] on div "Factures Avoirs 23695 Actions" at bounding box center [806, 57] width 1523 height 30
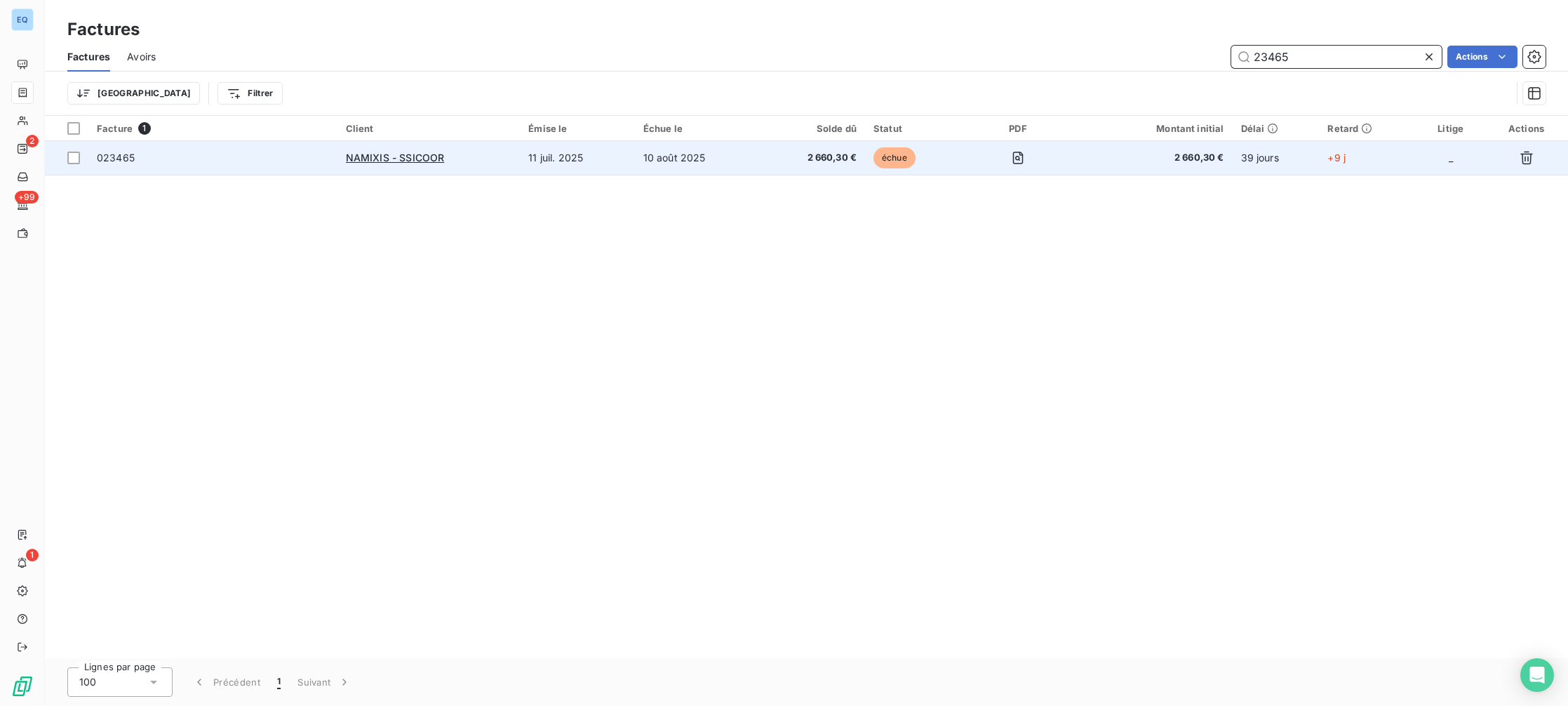
type input "23465"
click at [747, 166] on td "10 août 2025" at bounding box center [698, 157] width 126 height 34
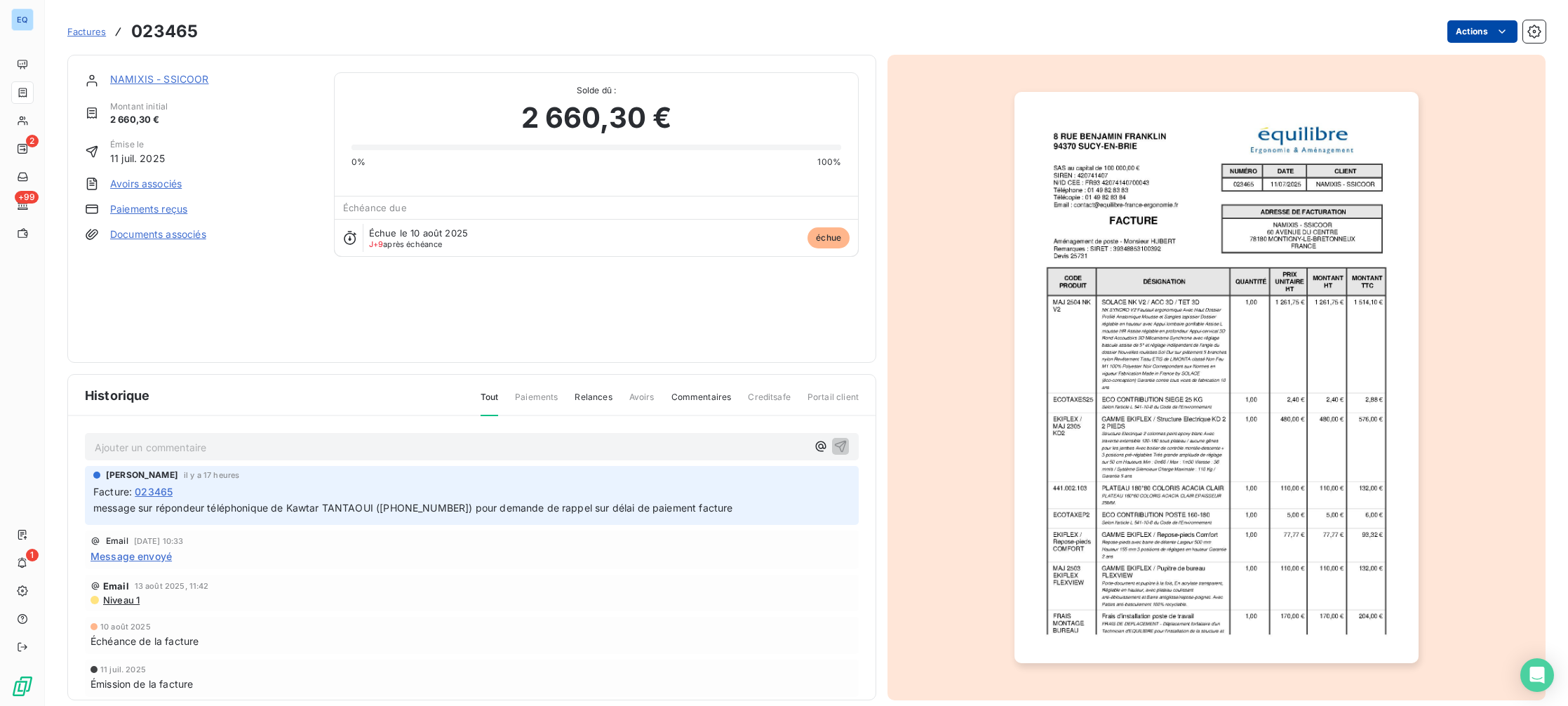
click at [1462, 36] on html "EQ 2 +99 1 Factures 023465 Actions NAMIXIS - SSICOOR Montant initial 2 660,30 €…" at bounding box center [784, 353] width 1568 height 706
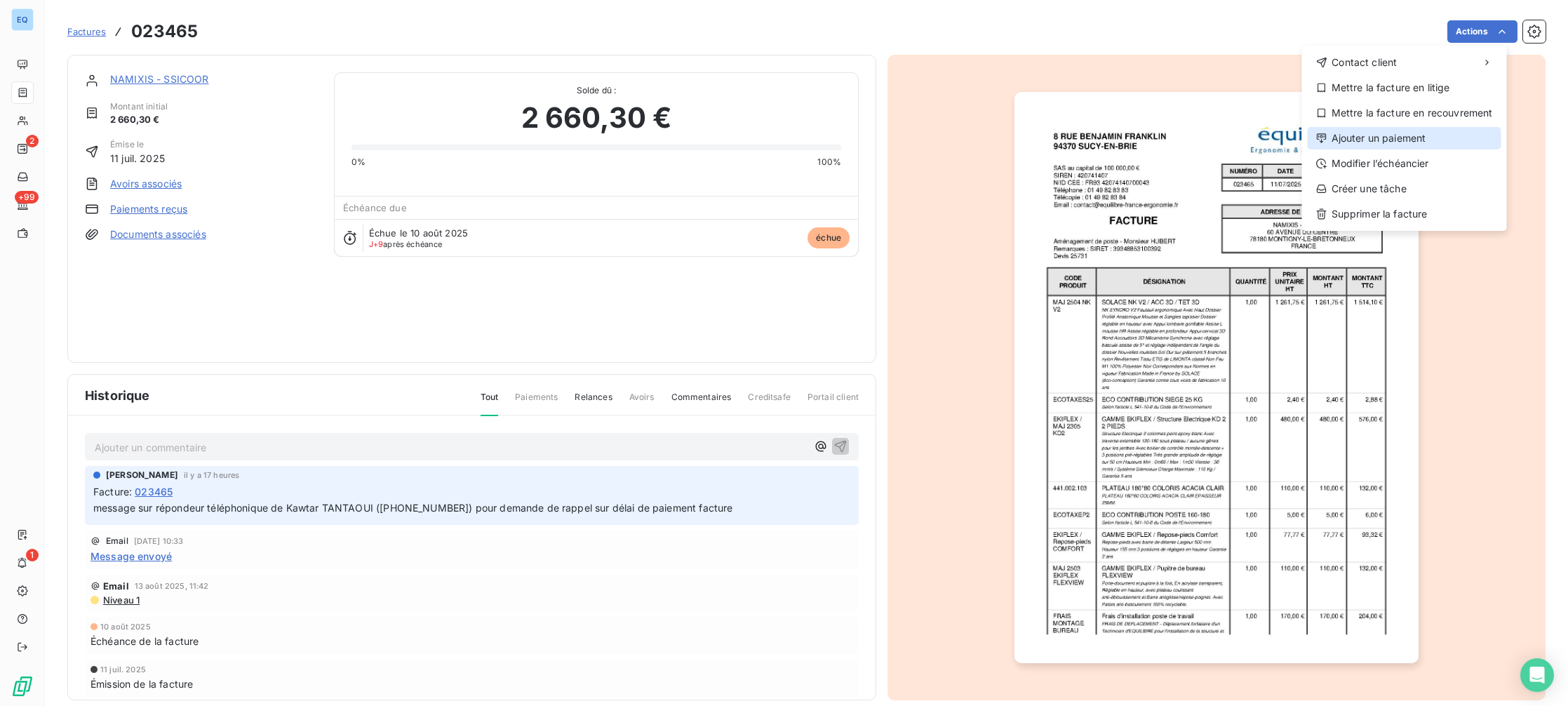
click at [1416, 141] on div "Ajouter un paiement" at bounding box center [1404, 138] width 193 height 23
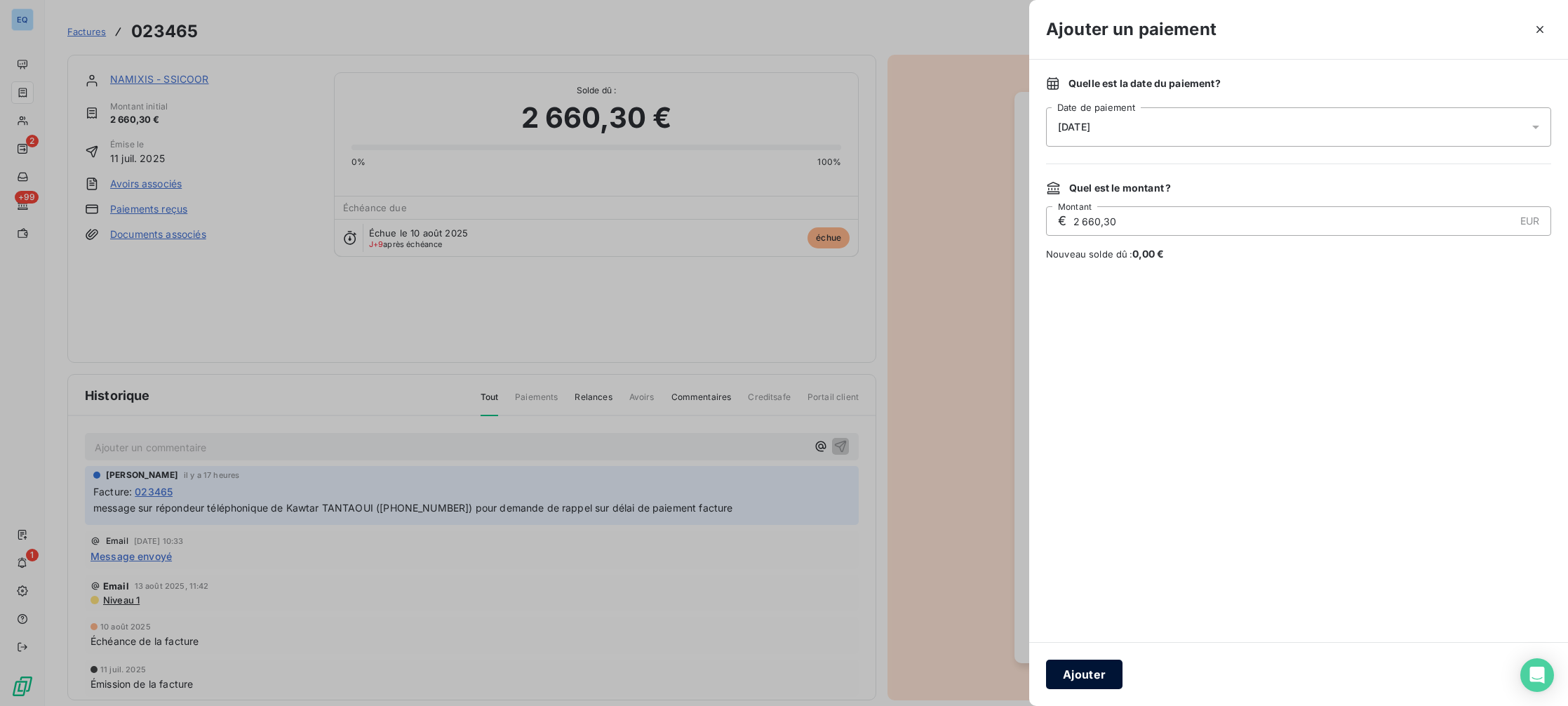
click at [1056, 669] on button "Ajouter" at bounding box center [1084, 675] width 77 height 30
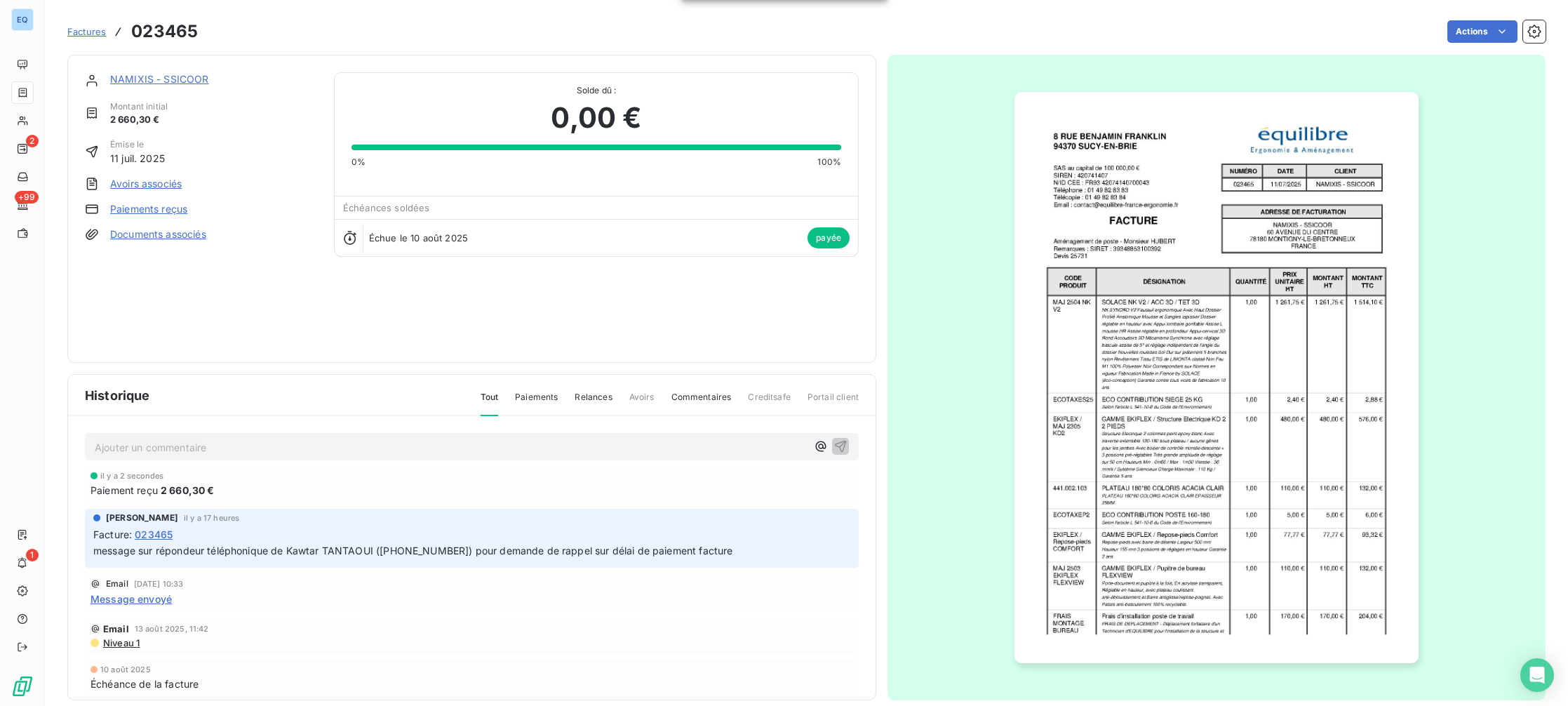
click at [95, 33] on span "Factures" at bounding box center [86, 31] width 38 height 11
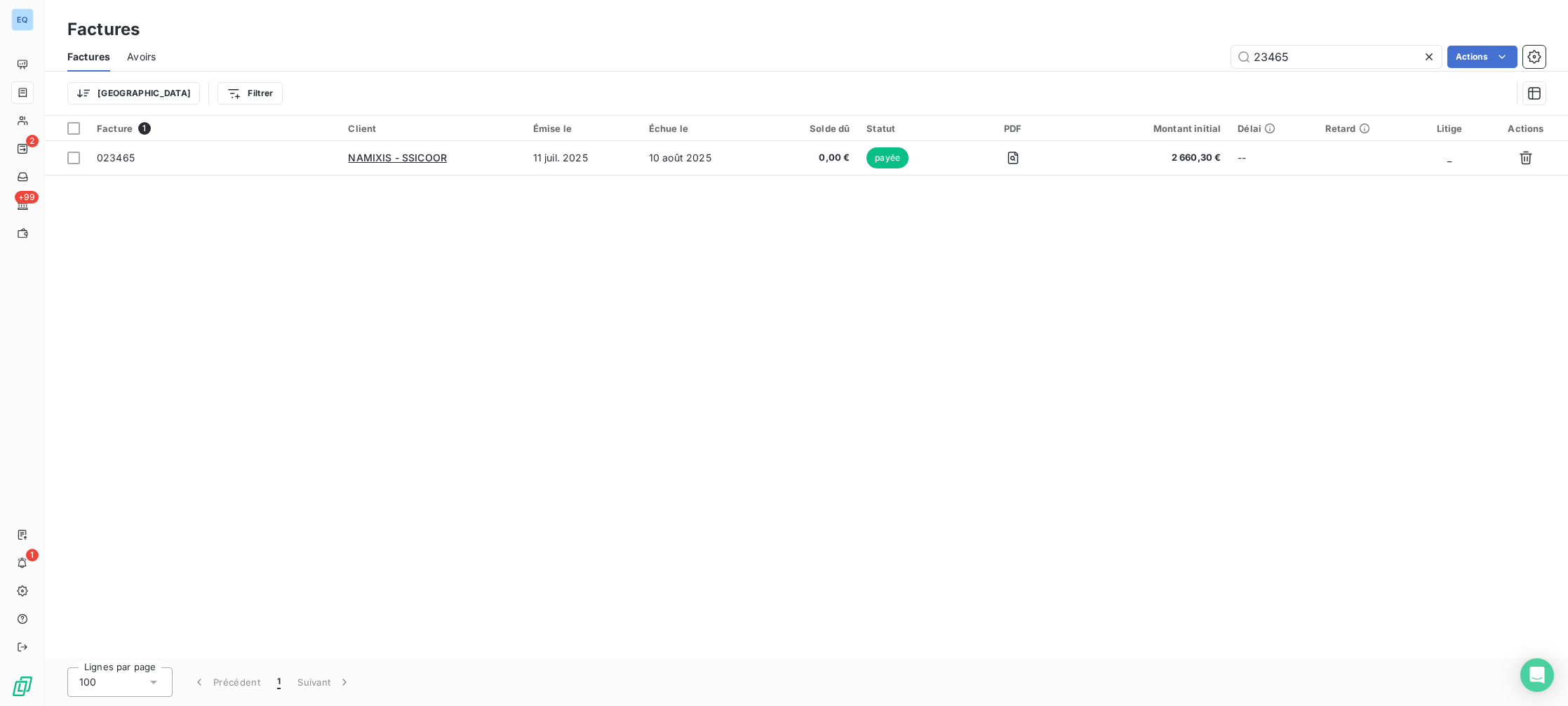
drag, startPoint x: 1273, startPoint y: 54, endPoint x: 1134, endPoint y: 18, distance: 143.6
click at [1138, 23] on div "Factures Factures Avoirs 23465 Actions Trier Filtrer" at bounding box center [806, 58] width 1523 height 116
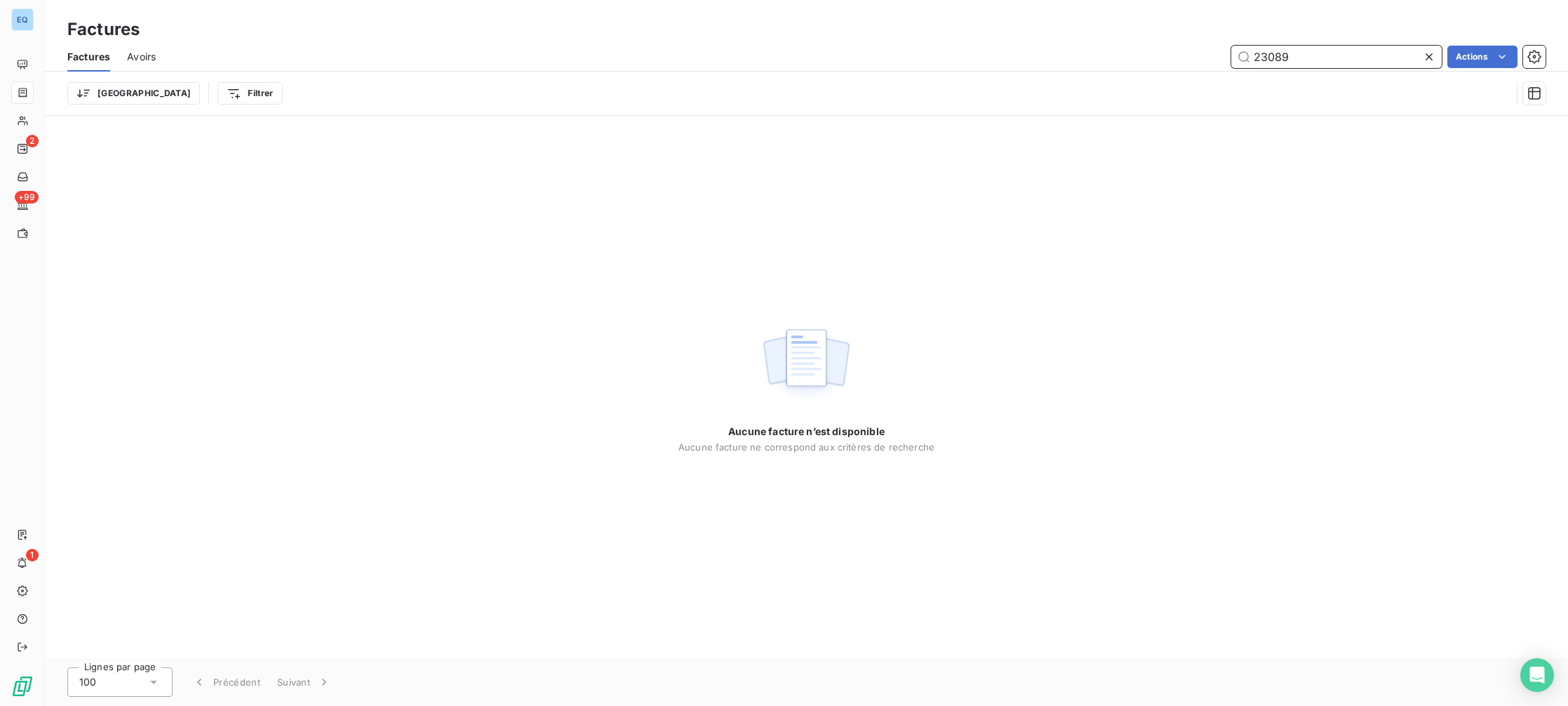
drag, startPoint x: 1296, startPoint y: 58, endPoint x: 1193, endPoint y: 18, distance: 110.5
click at [1199, 30] on div "Factures Factures Avoirs 23089 Actions Trier Filtrer" at bounding box center [806, 58] width 1523 height 116
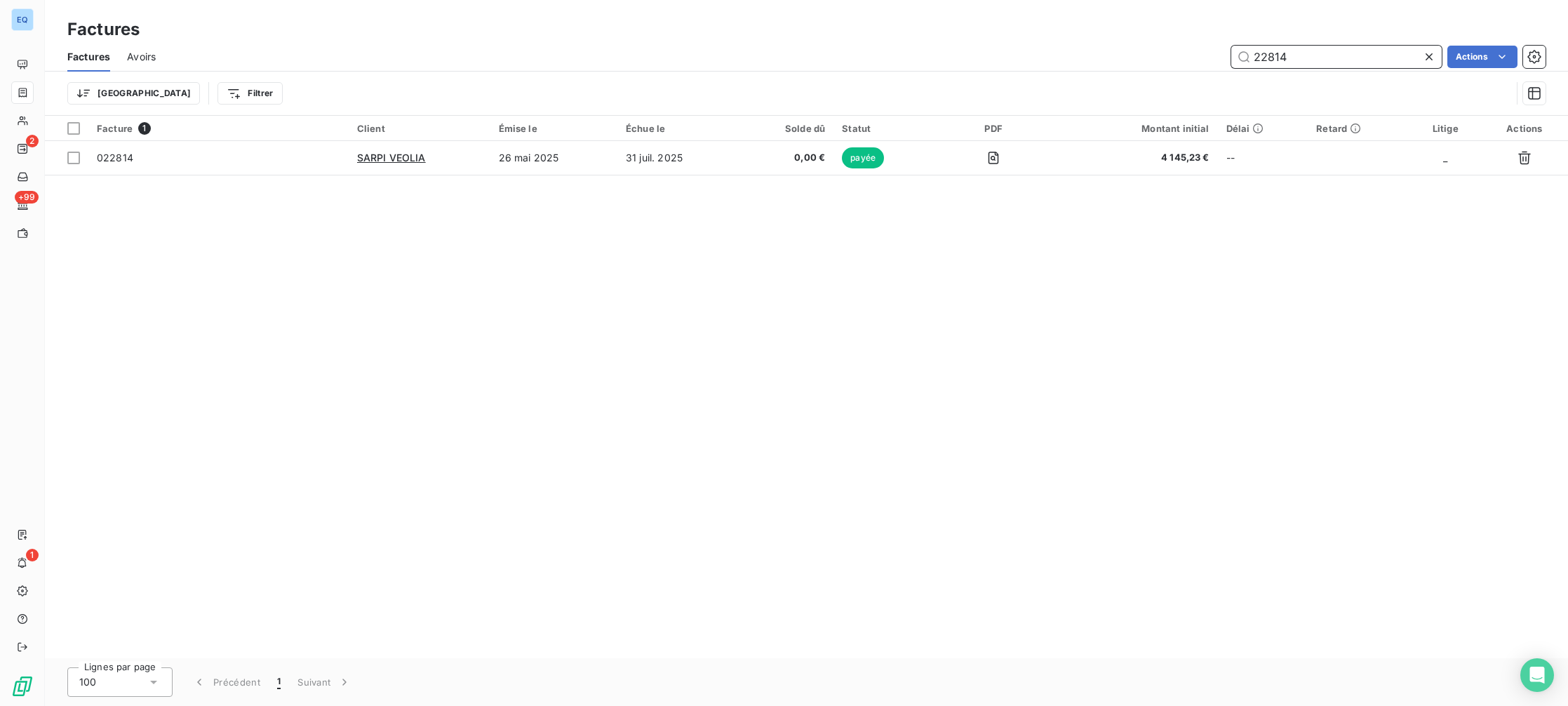
drag, startPoint x: 1300, startPoint y: 53, endPoint x: 1170, endPoint y: 1, distance: 140.0
click at [1170, 1] on div "Factures Factures Avoirs 22814 Actions Trier Filtrer" at bounding box center [806, 58] width 1523 height 116
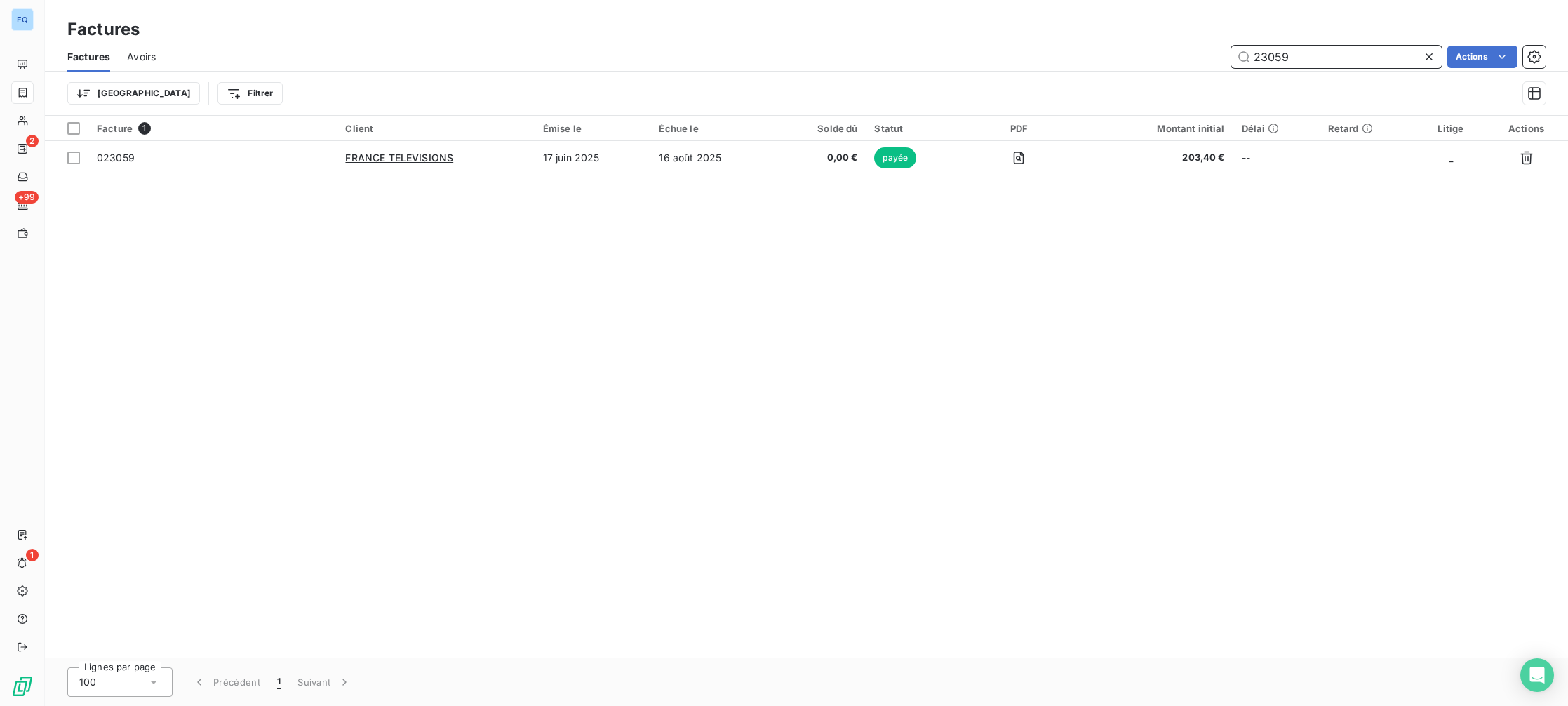
drag, startPoint x: 1311, startPoint y: 59, endPoint x: 1189, endPoint y: 14, distance: 130.0
click at [1191, 14] on div "Factures Factures Avoirs 23059 Actions Trier Filtrer" at bounding box center [806, 58] width 1523 height 116
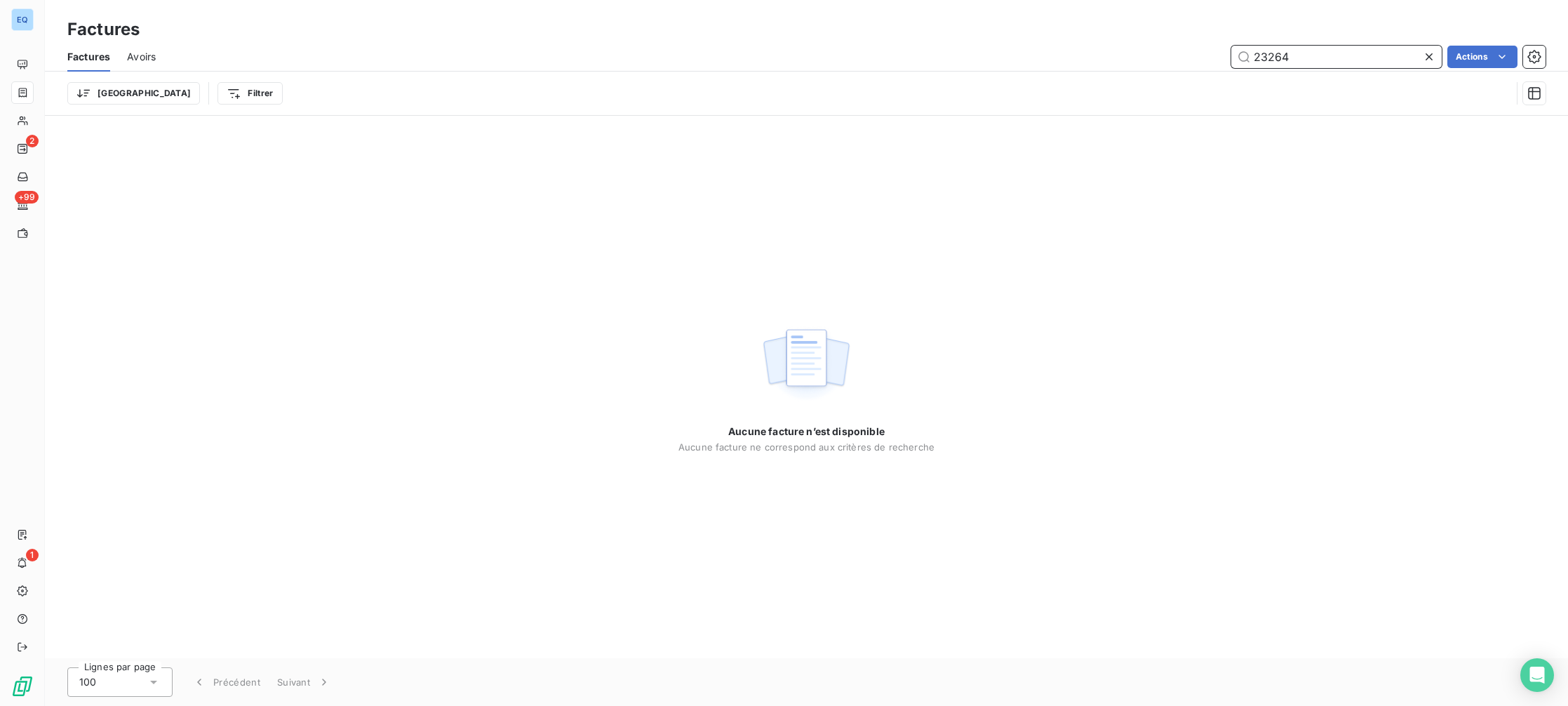
drag, startPoint x: 1314, startPoint y: 63, endPoint x: 1209, endPoint y: 31, distance: 109.8
click at [1212, 34] on div "Factures Factures Avoirs 23264 Actions Trier Filtrer" at bounding box center [806, 58] width 1523 height 116
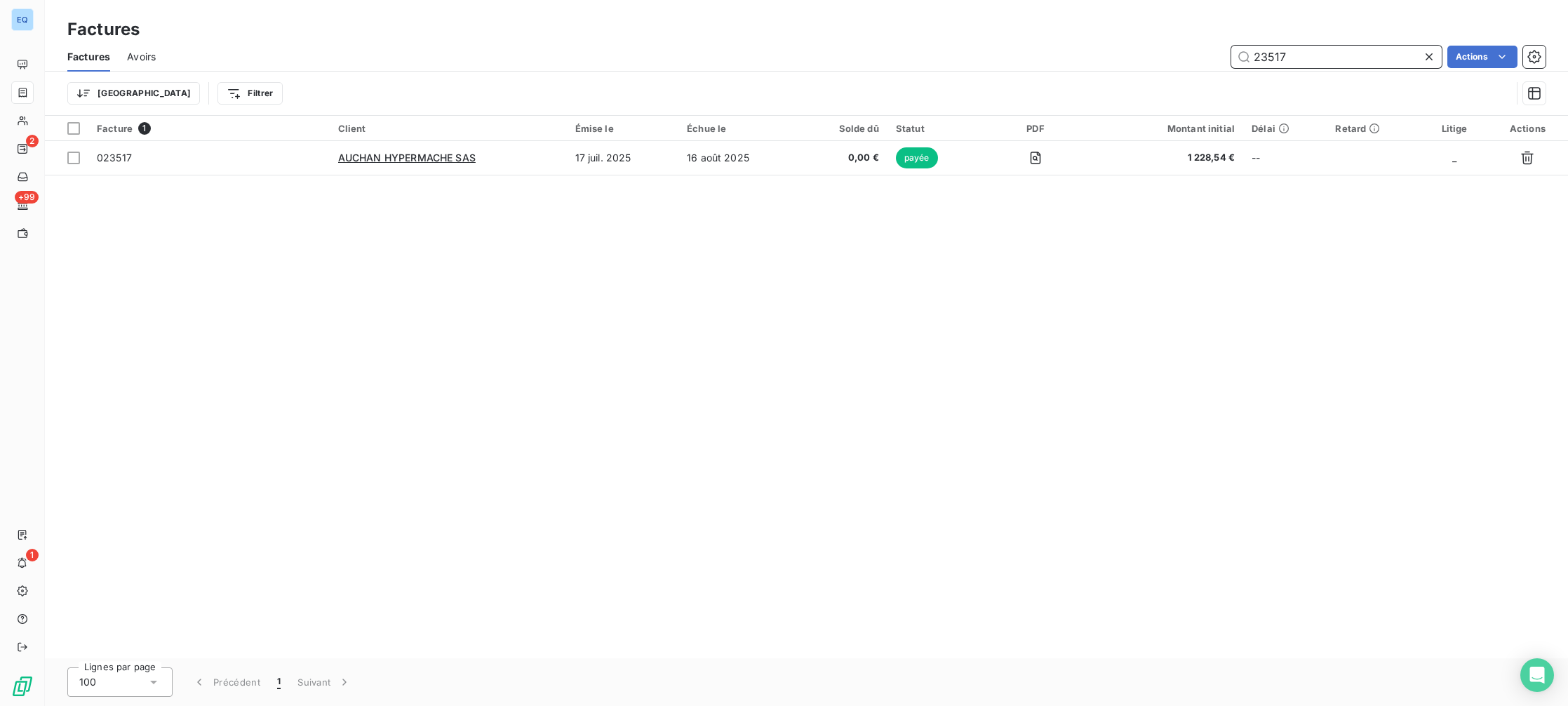
drag, startPoint x: 1302, startPoint y: 52, endPoint x: 1160, endPoint y: 18, distance: 146.0
click at [1162, 20] on div "Factures Factures Avoirs 23517 Actions Trier Filtrer" at bounding box center [806, 58] width 1523 height 116
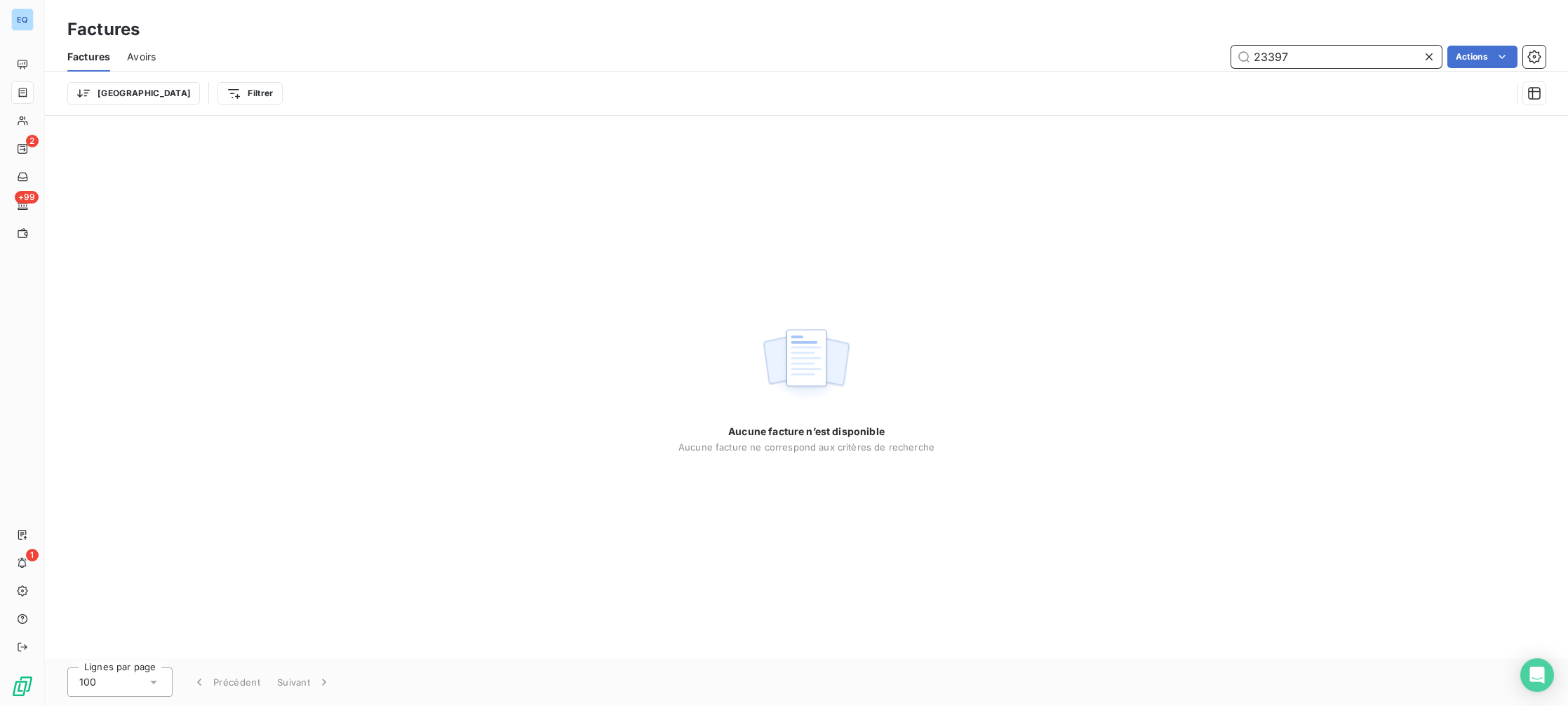
drag, startPoint x: 1304, startPoint y: 58, endPoint x: 1188, endPoint y: 16, distance: 123.4
click at [1192, 19] on div "Factures Factures Avoirs 23397 Actions Trier Filtrer" at bounding box center [806, 58] width 1523 height 116
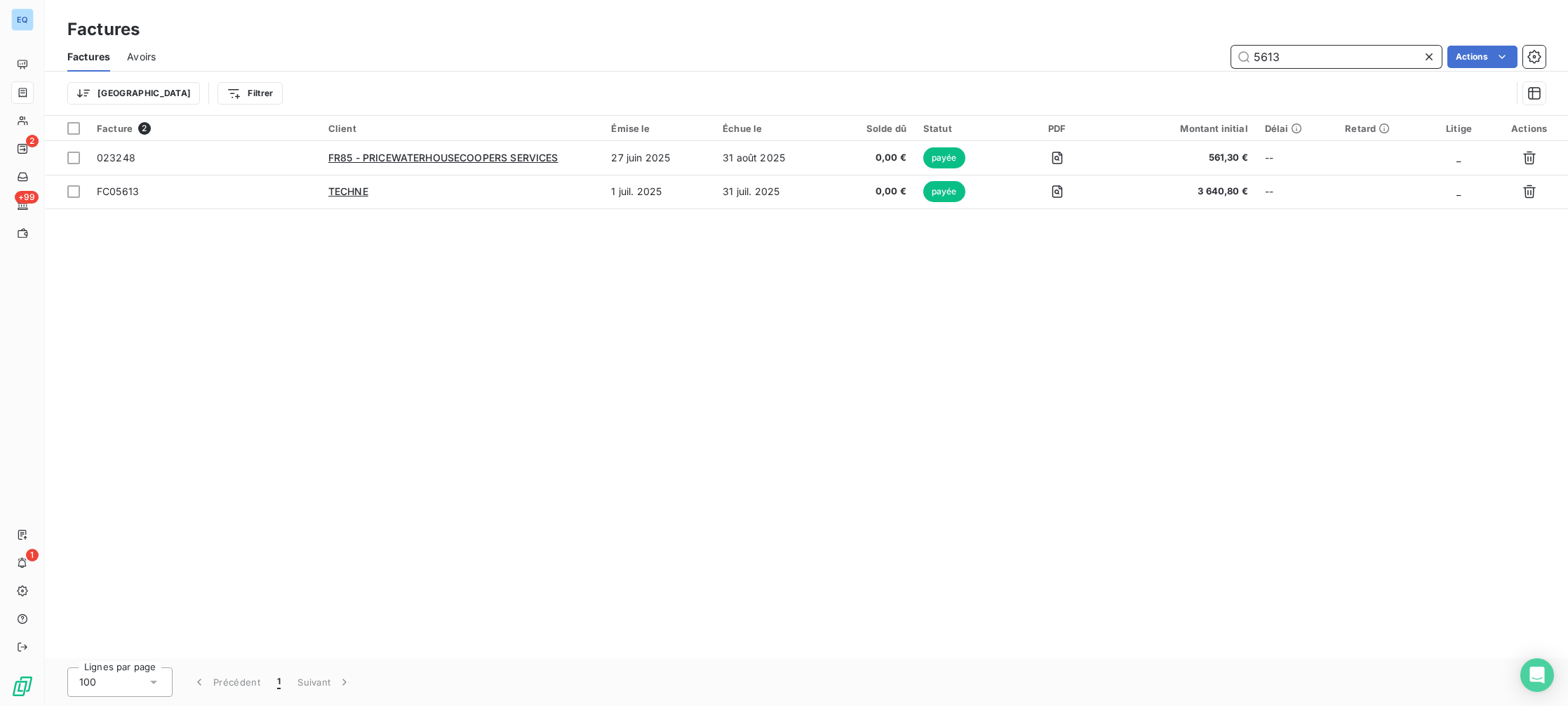
drag, startPoint x: 1300, startPoint y: 52, endPoint x: 1190, endPoint y: 31, distance: 112.0
click at [1190, 31] on div "Factures Factures Avoirs 5613 Actions Trier Filtrer" at bounding box center [806, 58] width 1523 height 116
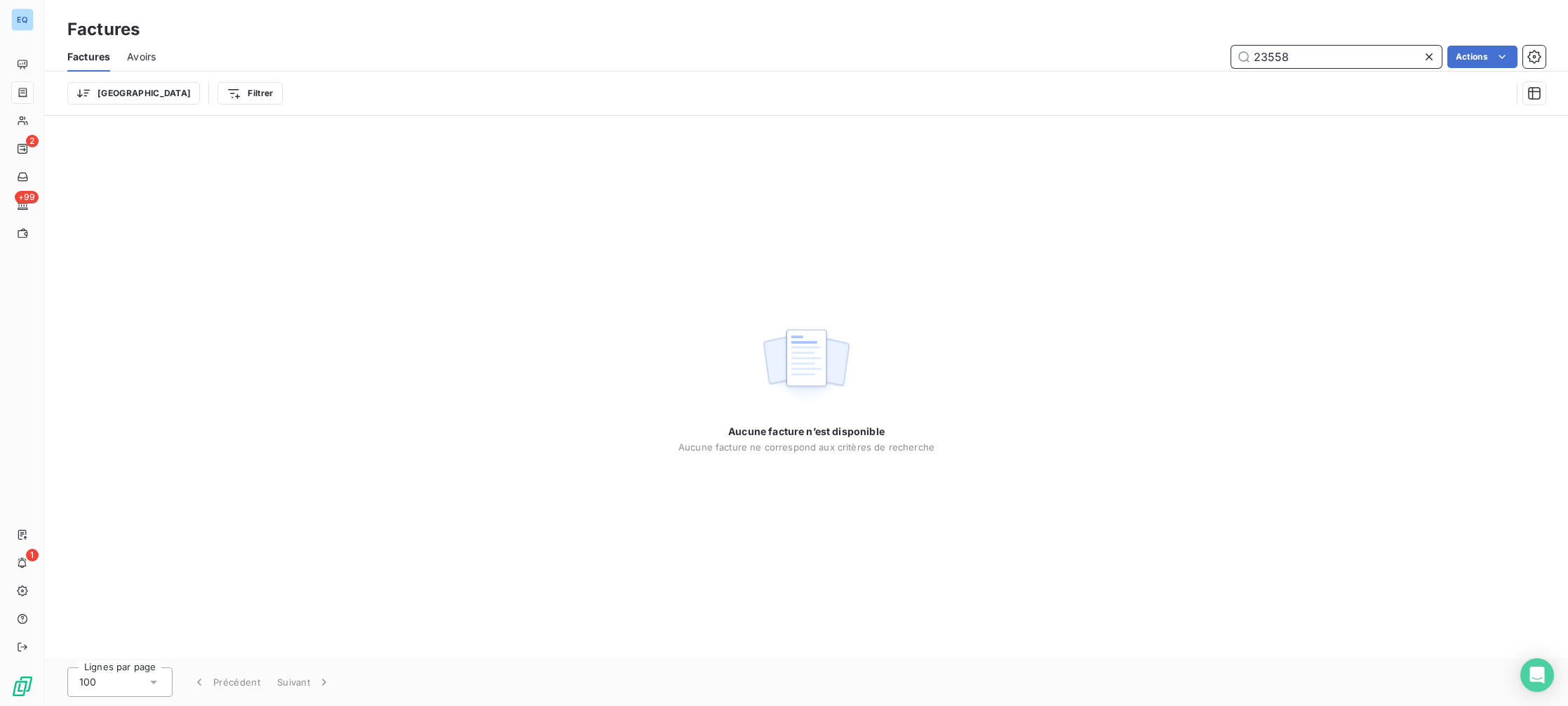
drag, startPoint x: 1302, startPoint y: 49, endPoint x: 1171, endPoint y: 44, distance: 131.1
click at [1172, 44] on div "Factures Avoirs 23558 Actions" at bounding box center [806, 57] width 1523 height 30
drag, startPoint x: 1292, startPoint y: 55, endPoint x: 1199, endPoint y: 23, distance: 98.4
click at [1199, 27] on div "Factures Factures Avoirs 23558 Actions Trier Filtrer" at bounding box center [806, 58] width 1523 height 116
drag, startPoint x: 1294, startPoint y: 52, endPoint x: 1201, endPoint y: 31, distance: 95.3
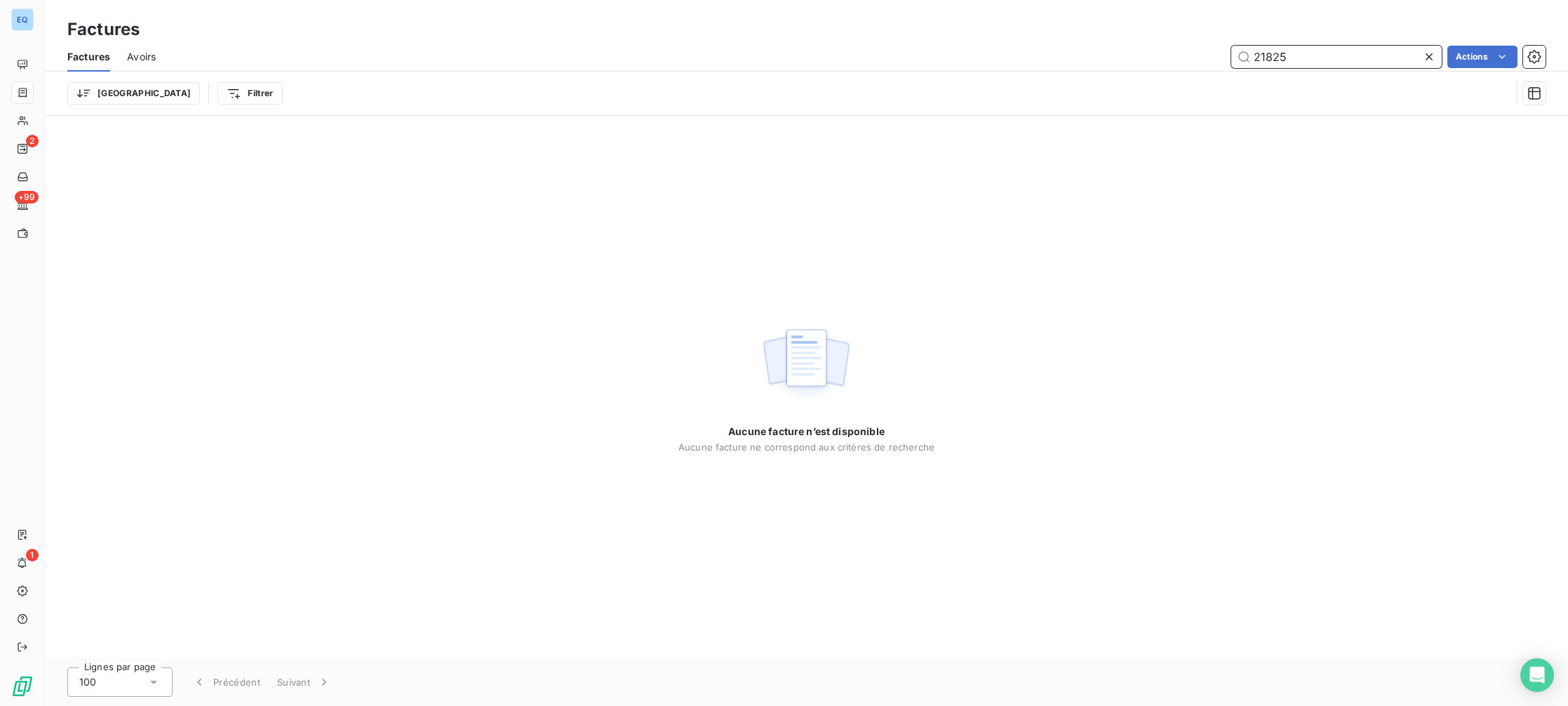
click at [1202, 31] on div "Factures Factures Avoirs 21825 Actions Trier Filtrer" at bounding box center [806, 58] width 1523 height 116
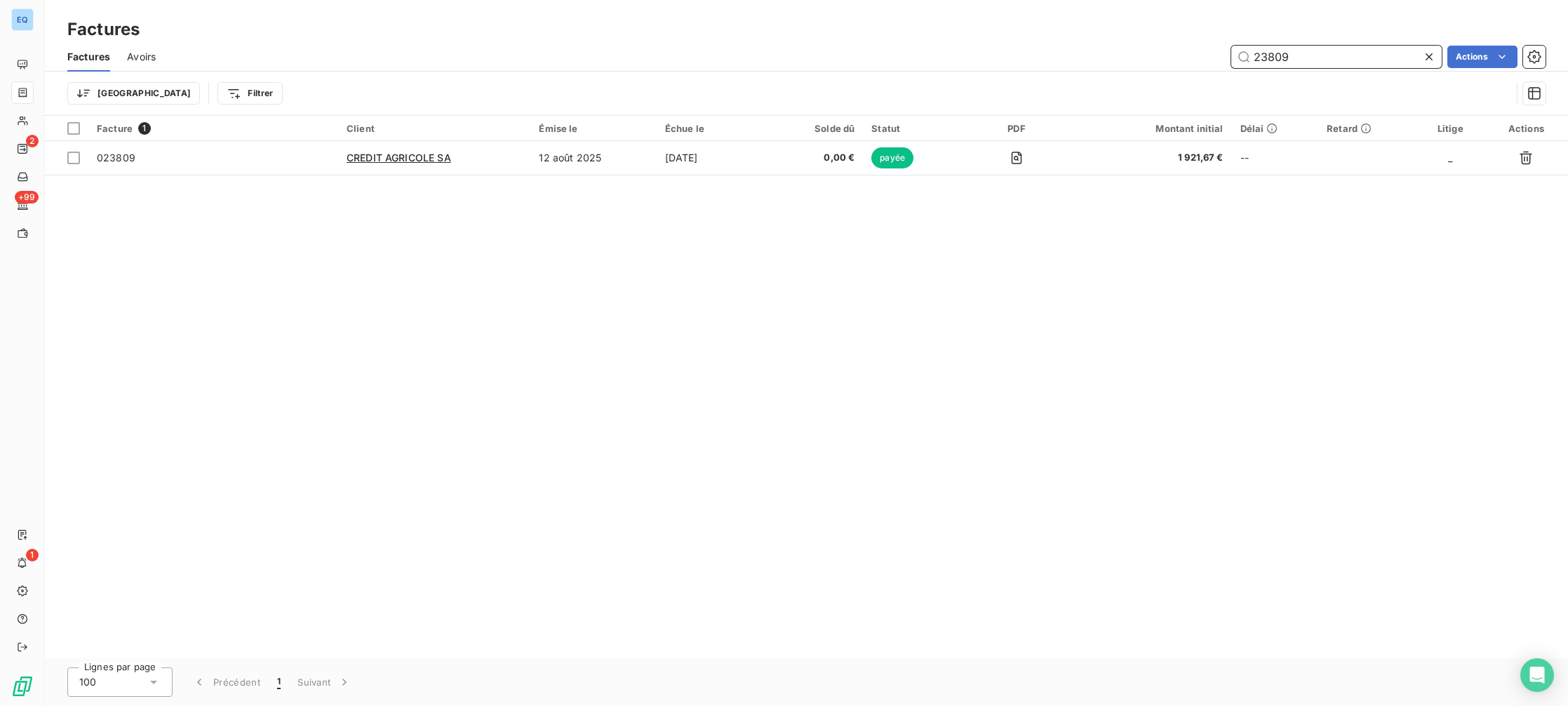
drag, startPoint x: 1300, startPoint y: 60, endPoint x: 1226, endPoint y: 39, distance: 76.9
click at [1228, 40] on div "Factures Factures Avoirs 23809 Actions Trier Filtrer" at bounding box center [806, 58] width 1523 height 116
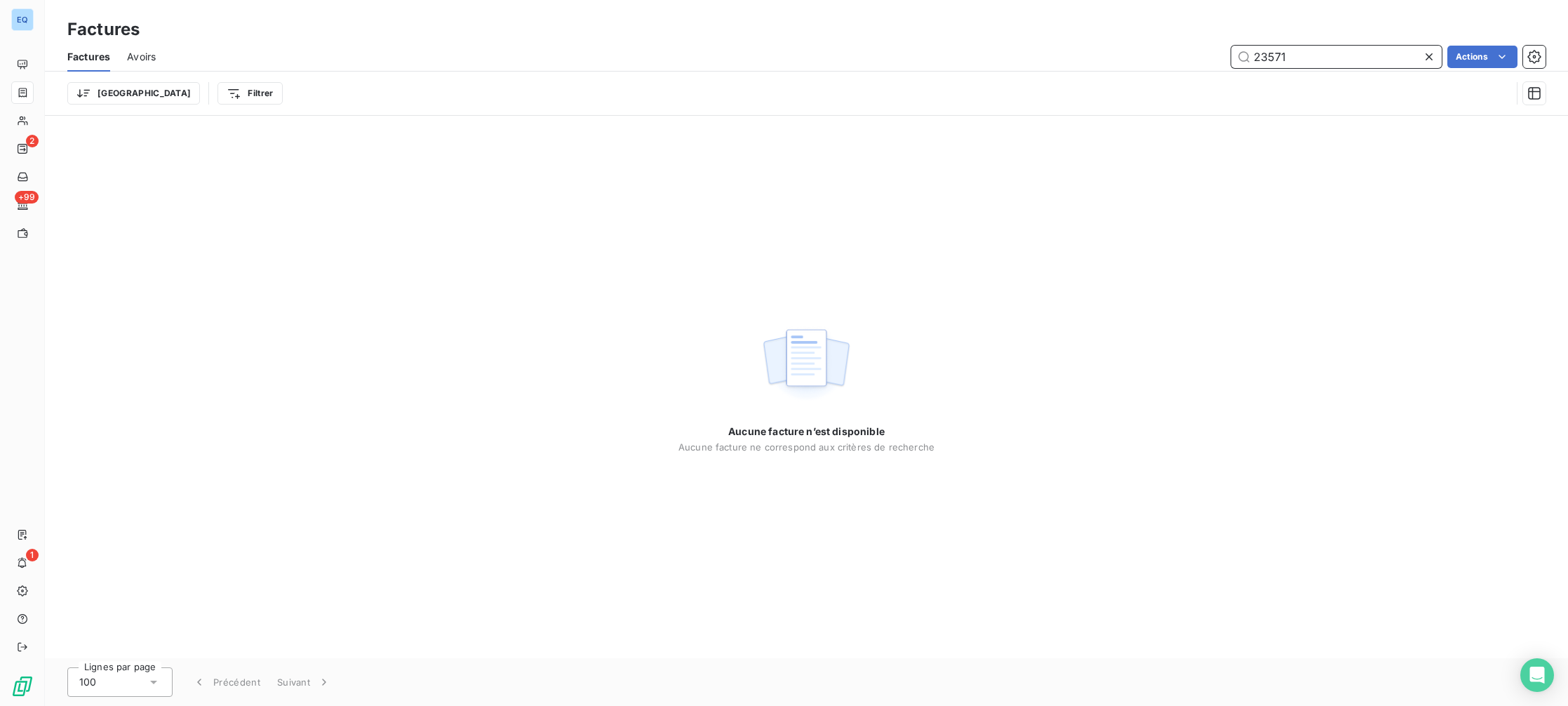
drag, startPoint x: 1271, startPoint y: 53, endPoint x: 1217, endPoint y: 41, distance: 55.3
click at [1221, 43] on div "Factures Avoirs 23571 Actions" at bounding box center [806, 57] width 1523 height 30
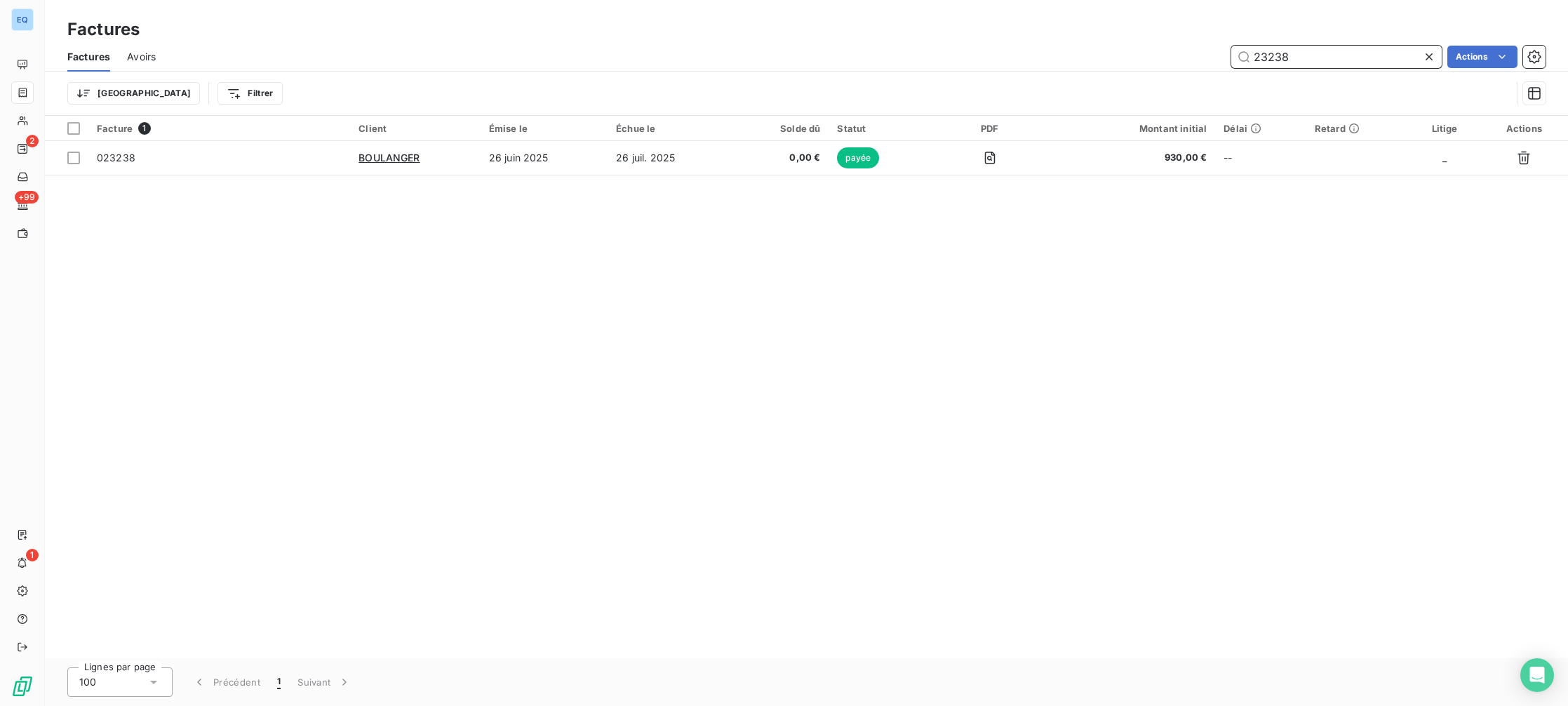
type input "23238"
click at [1429, 54] on icon at bounding box center [1430, 57] width 14 height 14
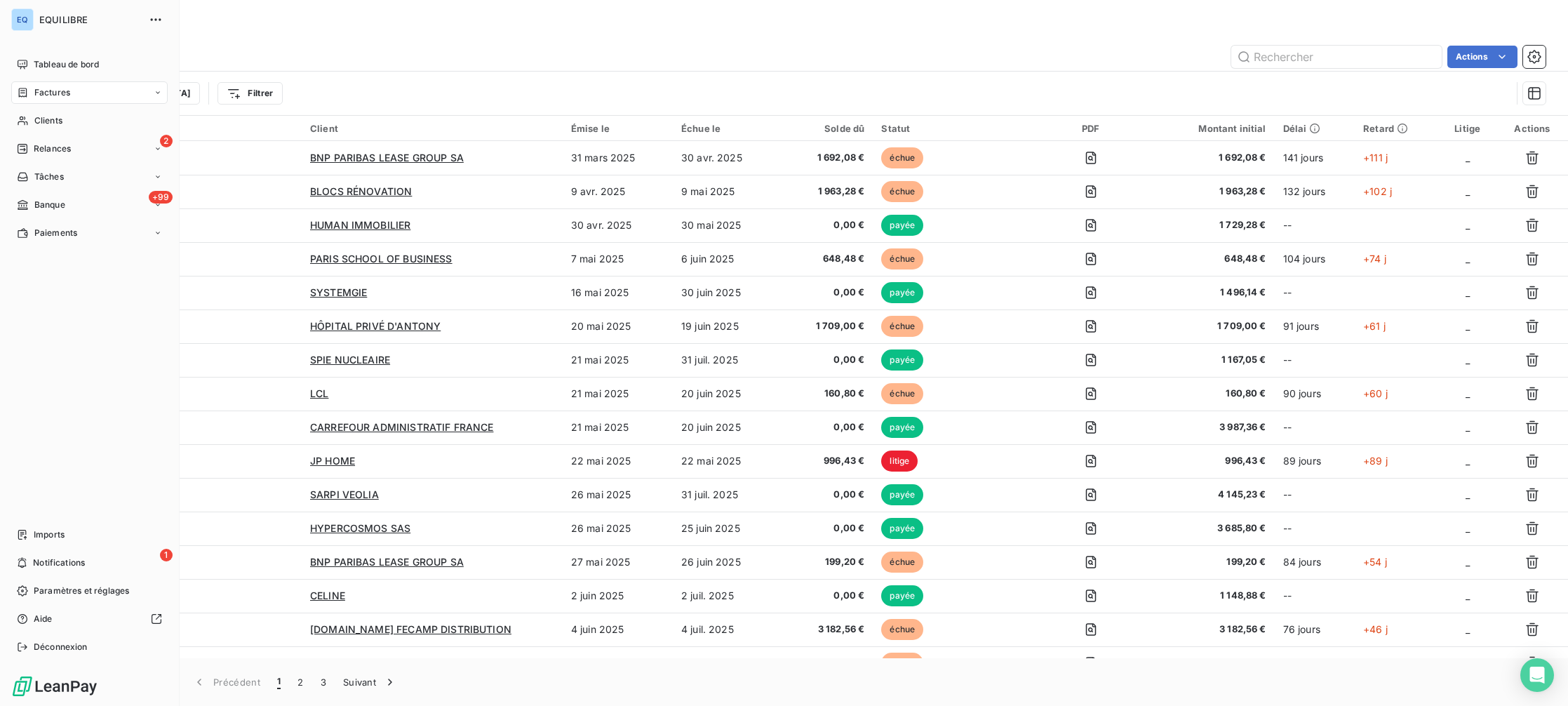
click at [32, 78] on nav "Tableau de bord Factures Clients 2 Relances Tâches +99 Banque Paiements" at bounding box center [89, 149] width 156 height 191
click at [38, 68] on span "Tableau de bord" at bounding box center [66, 64] width 65 height 13
